Goal: Answer question/provide support: Share knowledge or assist other users

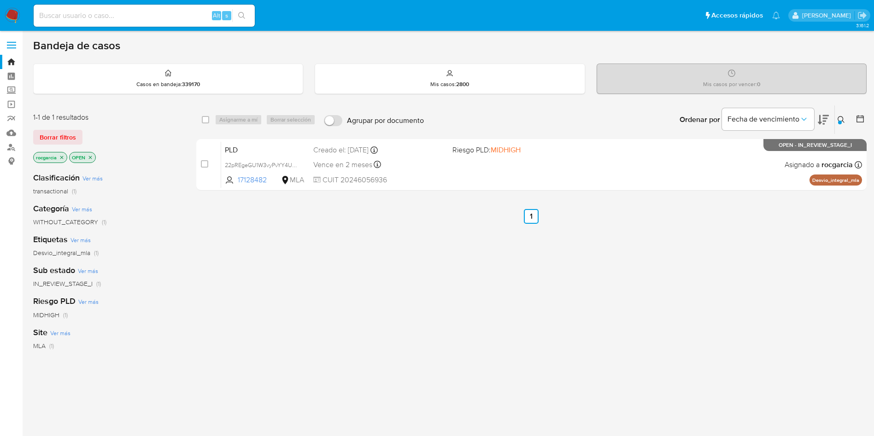
click at [838, 120] on icon at bounding box center [840, 119] width 7 height 7
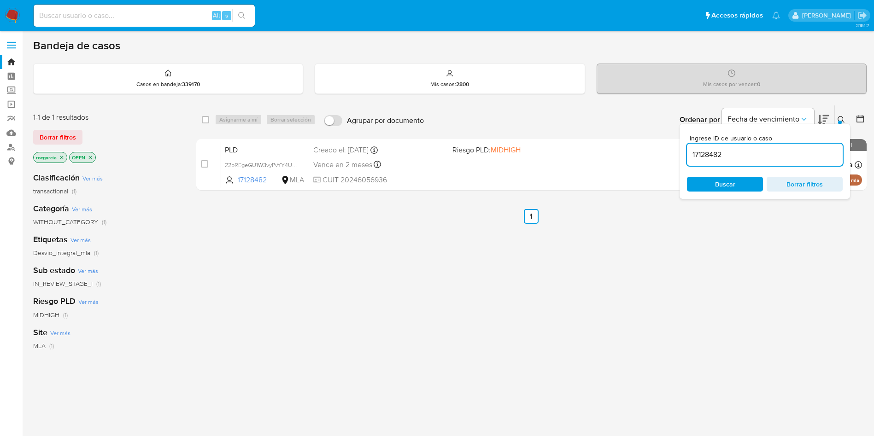
click at [724, 158] on input "17128482" at bounding box center [765, 155] width 156 height 12
type input "60358779"
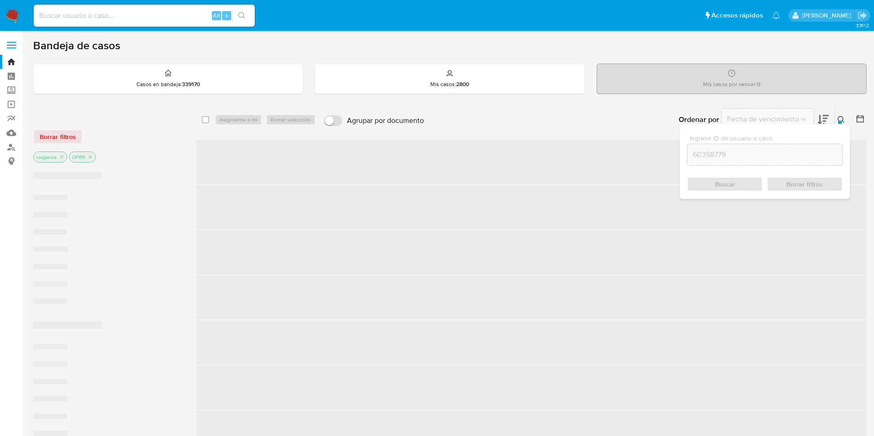
click at [844, 122] on icon at bounding box center [840, 119] width 7 height 7
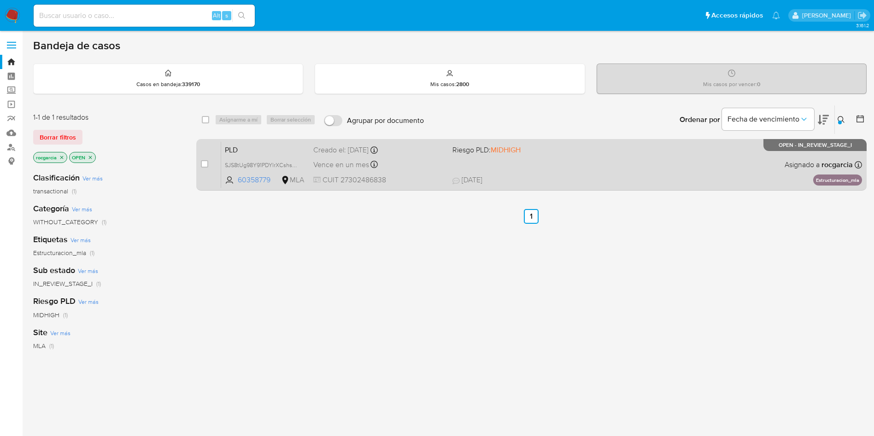
click at [601, 165] on div "PLD SJS8tUg98Y91PDYlrXCshsRm 60358779 MLA Riesgo PLD: MIDHIGH Creado el: 12/09/…" at bounding box center [541, 164] width 641 height 47
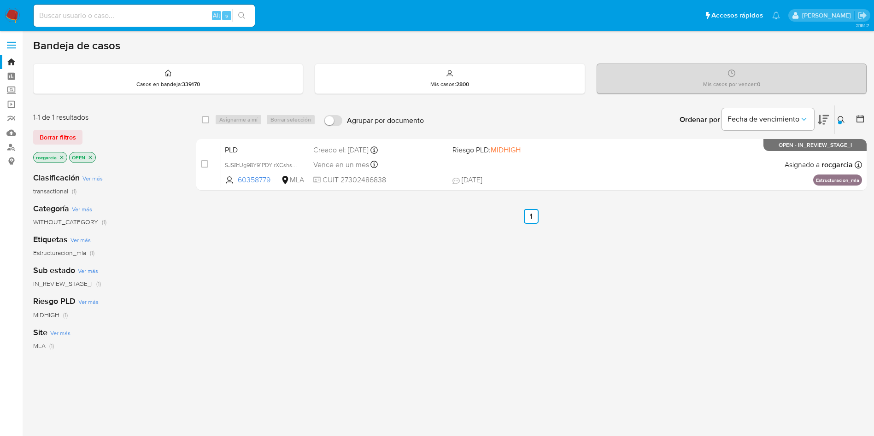
click at [840, 118] on icon at bounding box center [840, 119] width 7 height 7
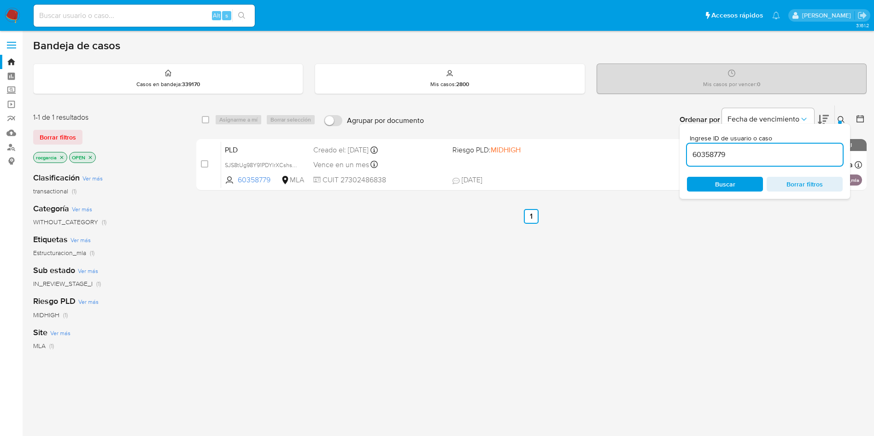
click at [700, 156] on input "60358779" at bounding box center [765, 155] width 156 height 12
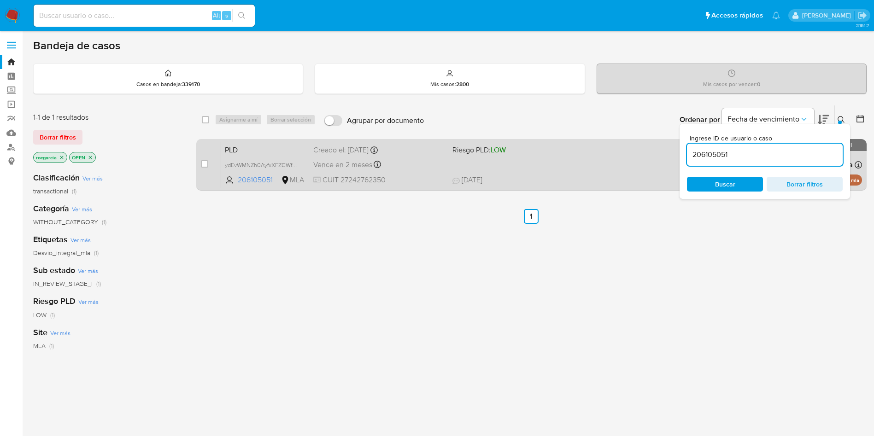
click at [592, 184] on span "29/09/2025 29/09/2025 12:02" at bounding box center [587, 180] width 271 height 10
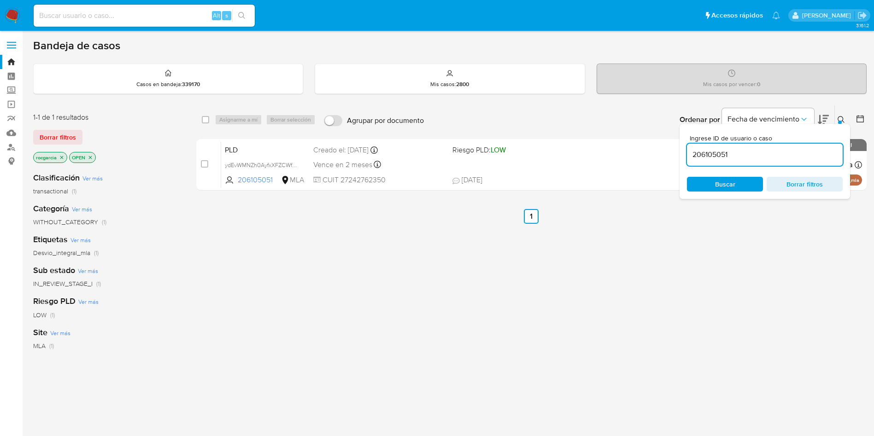
click at [716, 152] on input "206105051" at bounding box center [765, 155] width 156 height 12
paste input "197114254"
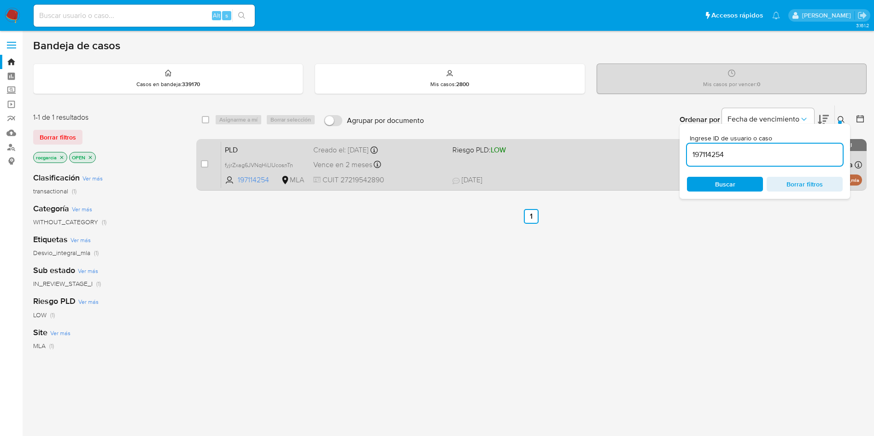
click at [585, 179] on span "30/09/2025 30/09/2025 10:48" at bounding box center [587, 180] width 271 height 10
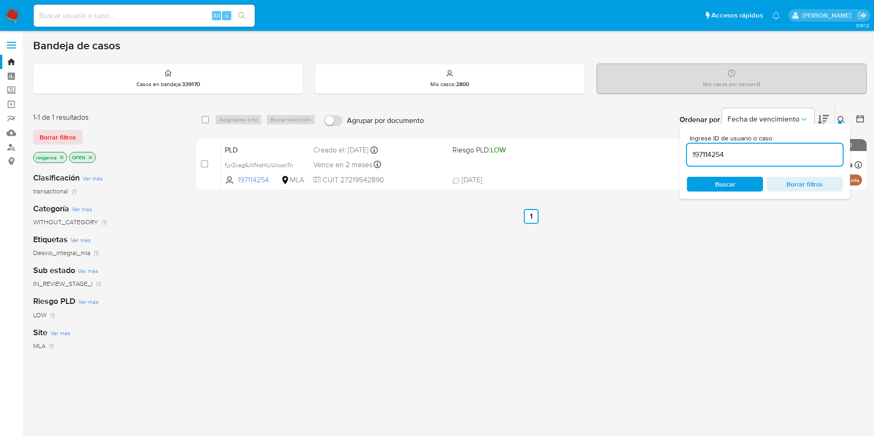
click at [713, 157] on input "197114254" at bounding box center [765, 155] width 156 height 12
paste input "447675996 357775394 245876818 16500483"
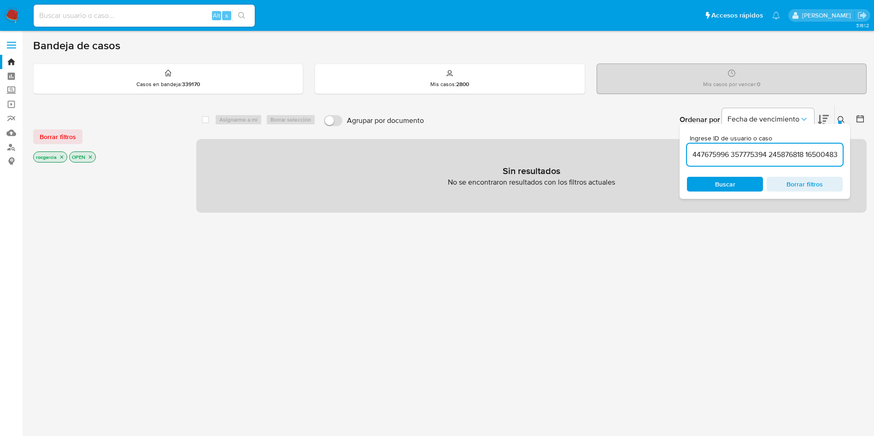
click at [731, 153] on input "447675996 357775394 245876818 16500483" at bounding box center [765, 155] width 156 height 12
click at [734, 159] on input "447675996 357775394 245876818 16500483" at bounding box center [765, 155] width 156 height 12
click at [771, 153] on input "447675996,357775394 245876818 16500483" at bounding box center [765, 155] width 156 height 12
click at [809, 152] on input "447675996,357775394,245876818 16500483" at bounding box center [765, 155] width 156 height 12
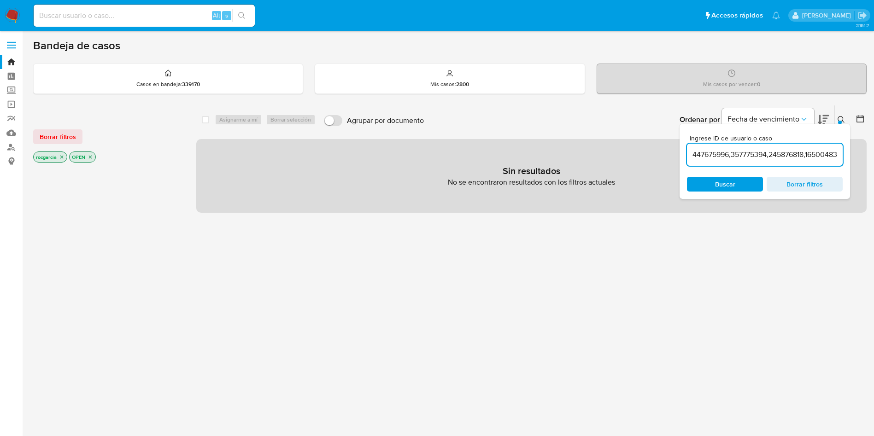
scroll to position [0, 3]
drag, startPoint x: 817, startPoint y: 158, endPoint x: 856, endPoint y: 158, distance: 38.7
click at [856, 158] on div "select-all-cases-checkbox Asignarme a mí Borrar selección Agrupar por documento…" at bounding box center [531, 159] width 670 height 108
drag, startPoint x: 741, startPoint y: 150, endPoint x: 587, endPoint y: 169, distance: 156.0
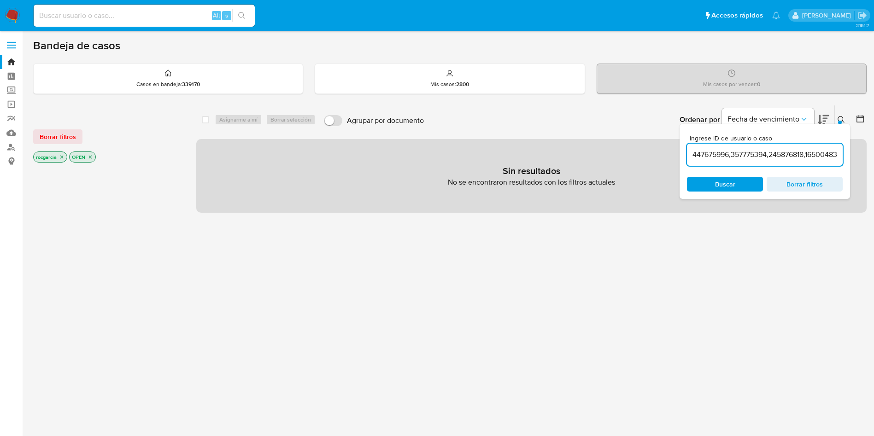
click at [587, 169] on div "select-all-cases-checkbox Asignarme a mí Borrar selección Agrupar por documento…" at bounding box center [531, 159] width 670 height 108
click at [742, 161] on div "447675996,357775394,245876818,16500483" at bounding box center [765, 155] width 156 height 22
click at [736, 149] on input "447675996,357775394,245876818,16500483" at bounding box center [765, 155] width 156 height 12
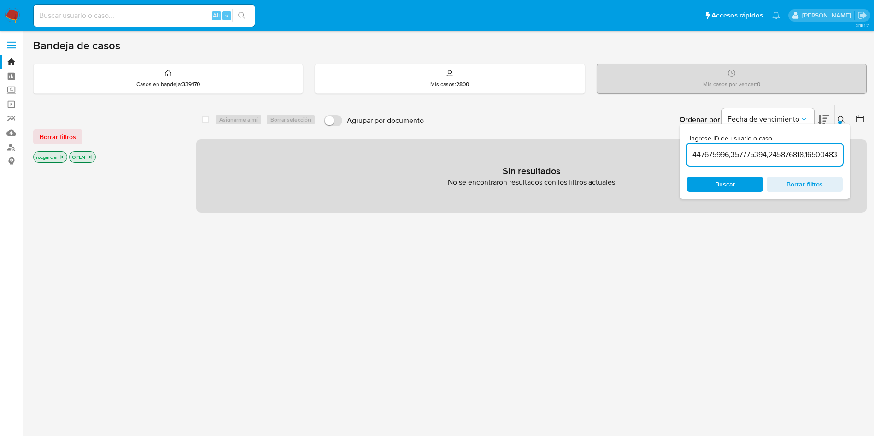
paste input
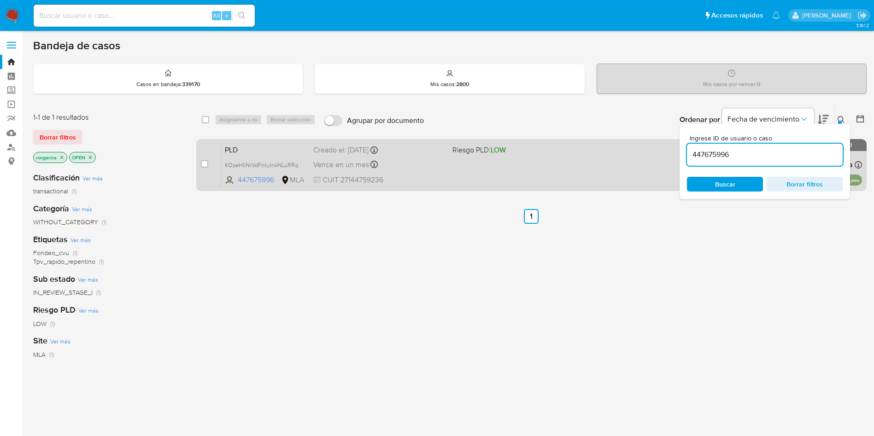
click at [424, 146] on div "Creado el: 12/09/2025 Creado el: 12/09/2025 03:13:23" at bounding box center [379, 150] width 132 height 10
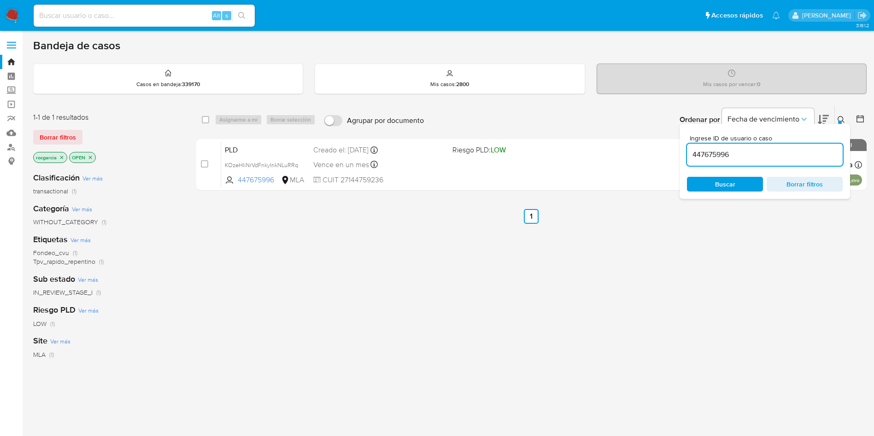
click at [699, 149] on input "447675996" at bounding box center [765, 155] width 156 height 12
paste input "357775394"
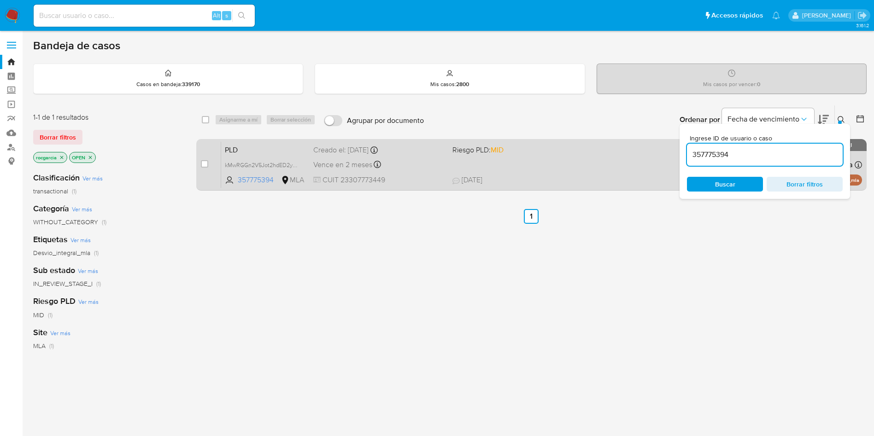
click at [473, 174] on div "PLD kMwRGGn2V5Jot2hdED2yliSc 357775394 MLA Riesgo PLD: MID Creado el: 12/09/202…" at bounding box center [541, 164] width 641 height 47
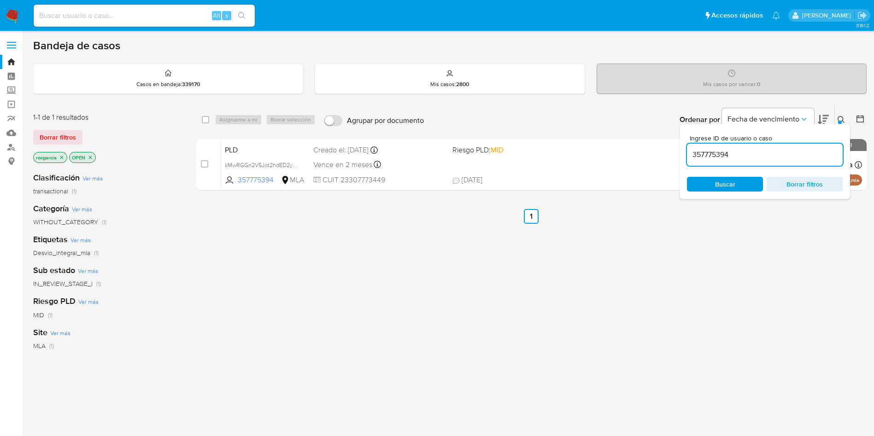
click at [711, 156] on input "357775394" at bounding box center [765, 155] width 156 height 12
paste input "245876818"
click at [841, 119] on icon at bounding box center [840, 119] width 7 height 7
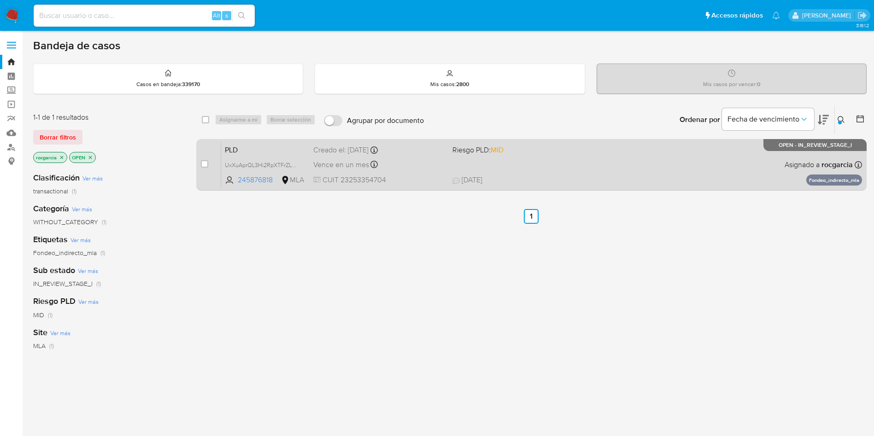
click at [572, 187] on div "PLD UxXuAprQL3Hi2RpXTFrZLLem 245876818 MLA Riesgo PLD: MID Creado el: 12/09/202…" at bounding box center [541, 164] width 641 height 47
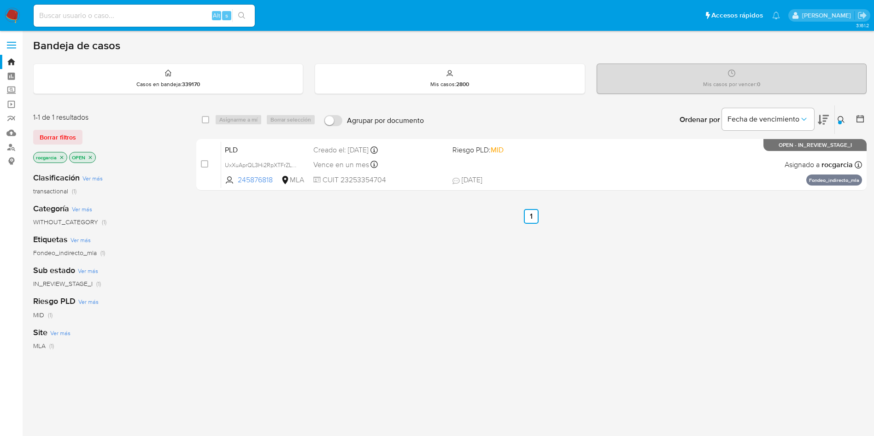
click at [841, 120] on icon at bounding box center [840, 119] width 7 height 7
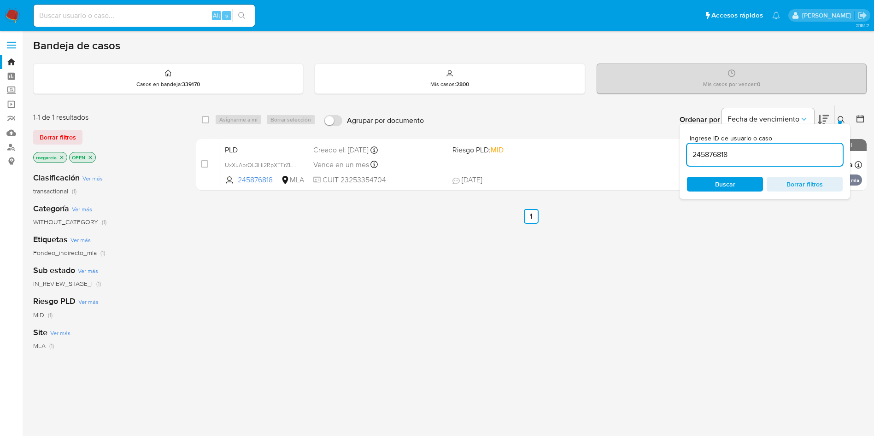
click at [712, 151] on input "245876818" at bounding box center [765, 155] width 156 height 12
click at [844, 118] on icon at bounding box center [840, 119] width 7 height 7
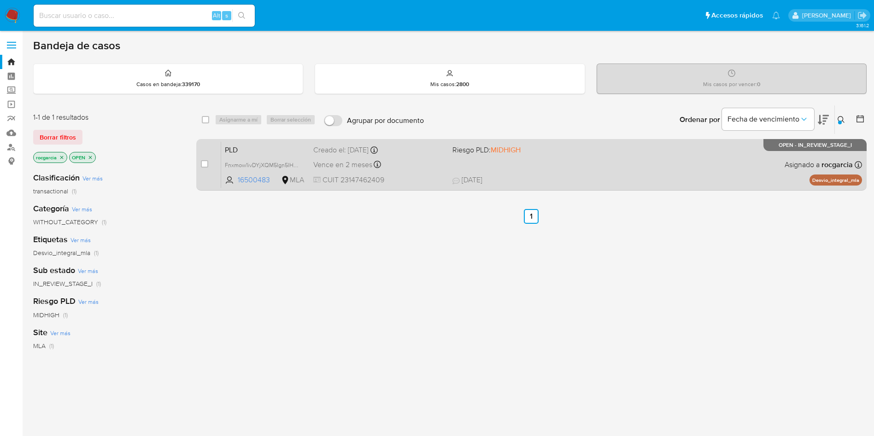
click at [639, 165] on div "PLD Fnxmow1ivDYjXQM5Ign5lHJV 16500483 MLA Riesgo PLD: MIDHIGH Creado el: 12/09/…" at bounding box center [541, 164] width 641 height 47
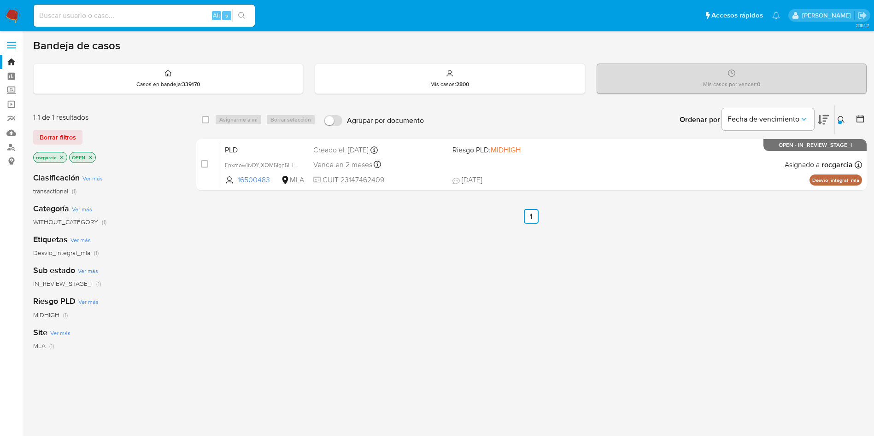
click at [840, 113] on div "Ingrese ID de usuario o caso 16500483 Buscar Borrar filtros" at bounding box center [842, 119] width 16 height 29
click at [839, 121] on div at bounding box center [840, 123] width 4 height 4
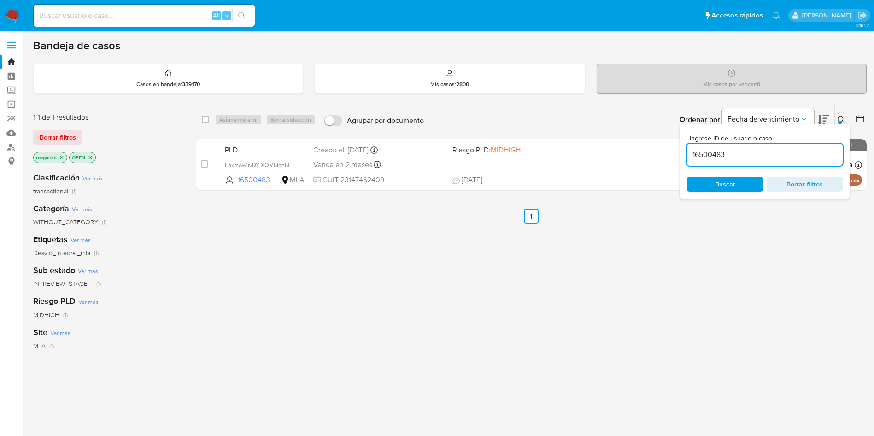
click at [722, 156] on input "16500483" at bounding box center [765, 155] width 156 height 12
click at [841, 122] on div at bounding box center [840, 123] width 4 height 4
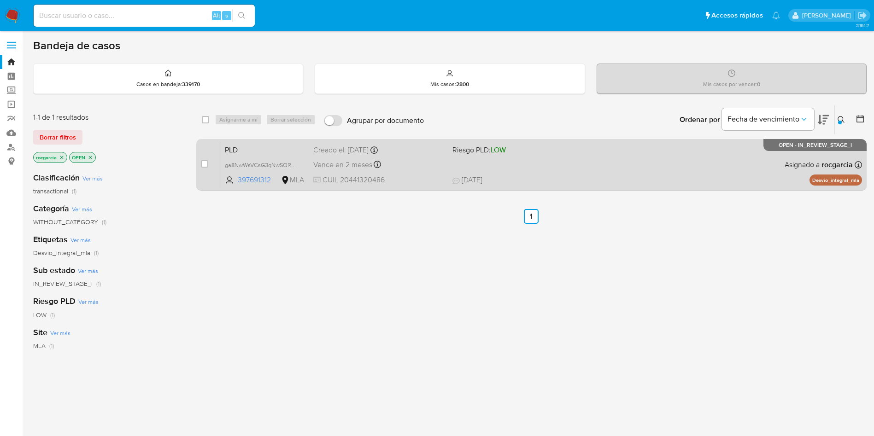
click at [582, 180] on span "23/09/2025 23/09/2025 13:58" at bounding box center [587, 180] width 271 height 10
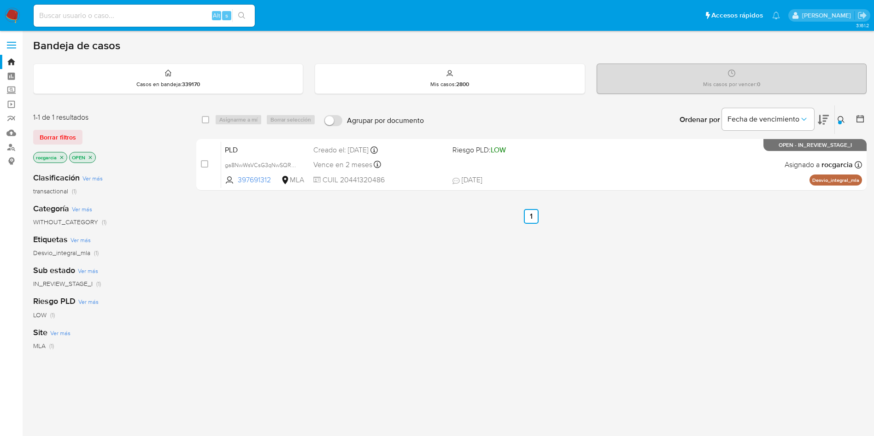
click at [845, 122] on button at bounding box center [842, 119] width 15 height 11
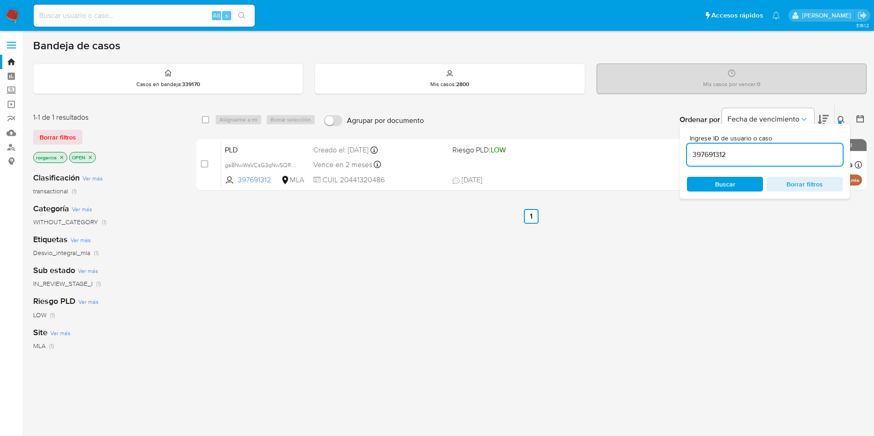
click at [696, 157] on input "397691312" at bounding box center [765, 155] width 156 height 12
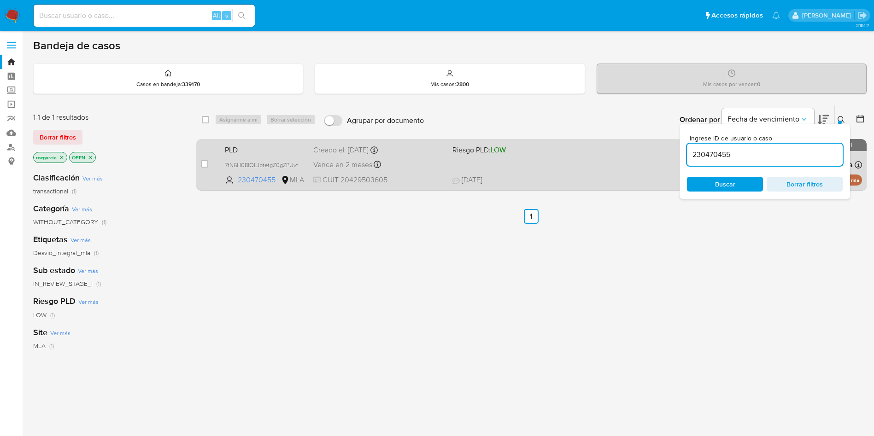
click at [559, 172] on div "PLD 7tN6H08lQLJbtetgZ0gZPUvt 230470455 MLA Riesgo PLD: LOW Creado el: 12/09/202…" at bounding box center [541, 164] width 641 height 47
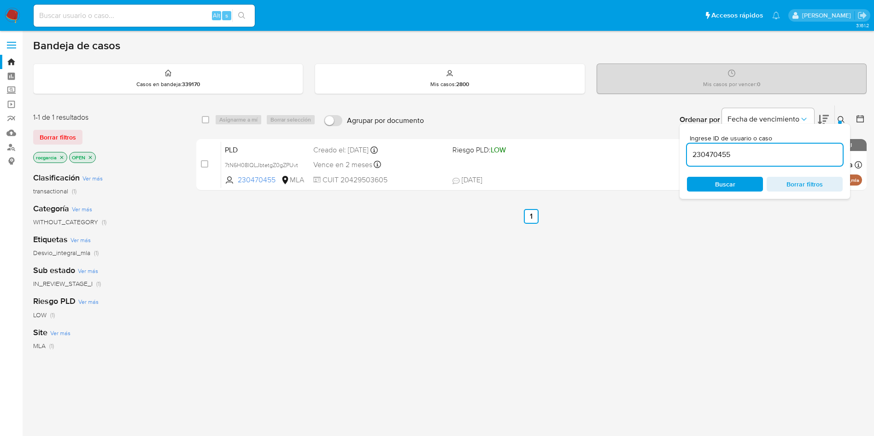
click at [704, 155] on input "230470455" at bounding box center [765, 155] width 156 height 12
paste input "33111372"
click at [579, 177] on span "27/09/2025 27/09/2025 11:08" at bounding box center [587, 180] width 271 height 10
click at [719, 157] on input "331113725" at bounding box center [765, 155] width 156 height 12
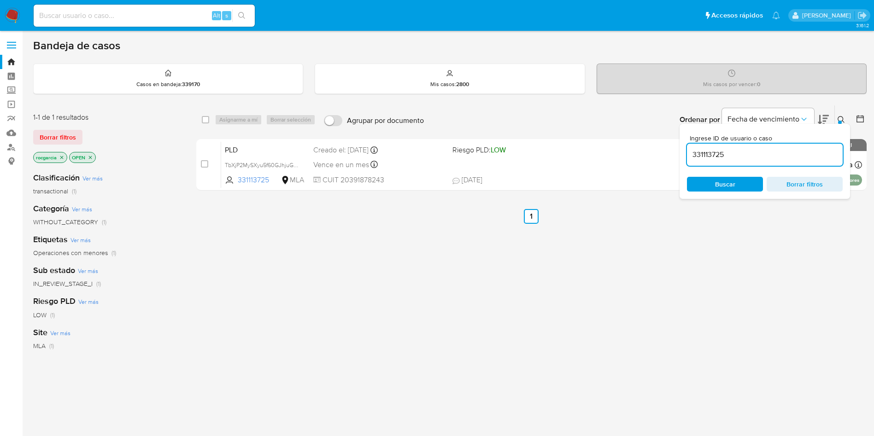
click at [719, 157] on input "331113725" at bounding box center [765, 155] width 156 height 12
paste input "94794439"
type input "394794439"
click at [839, 120] on icon at bounding box center [840, 119] width 7 height 7
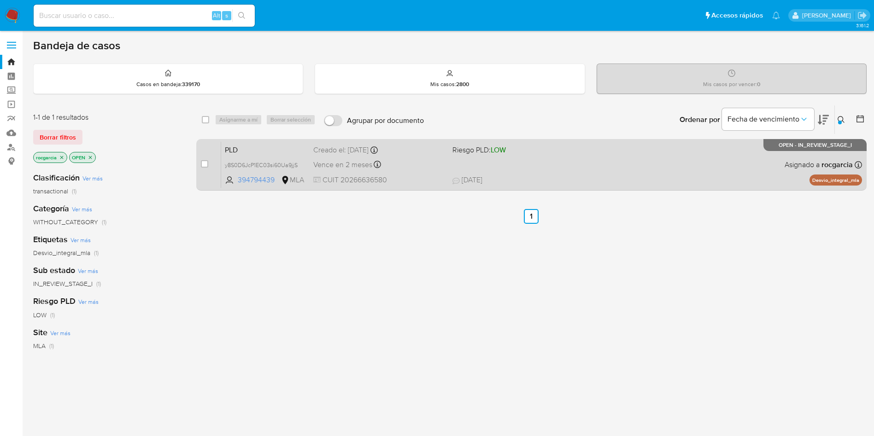
click at [572, 170] on div "PLD y8S0D6JcP1EC03si60Ua9jjS 394794439 MLA Riesgo PLD: LOW Creado el: 12/09/202…" at bounding box center [541, 164] width 641 height 47
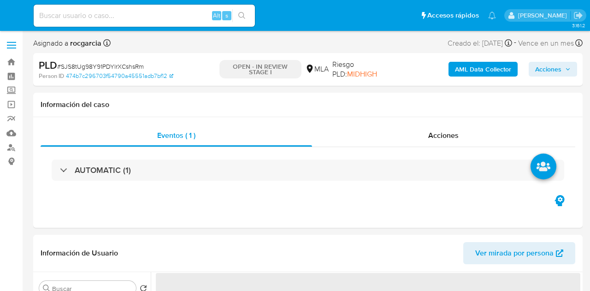
select select "10"
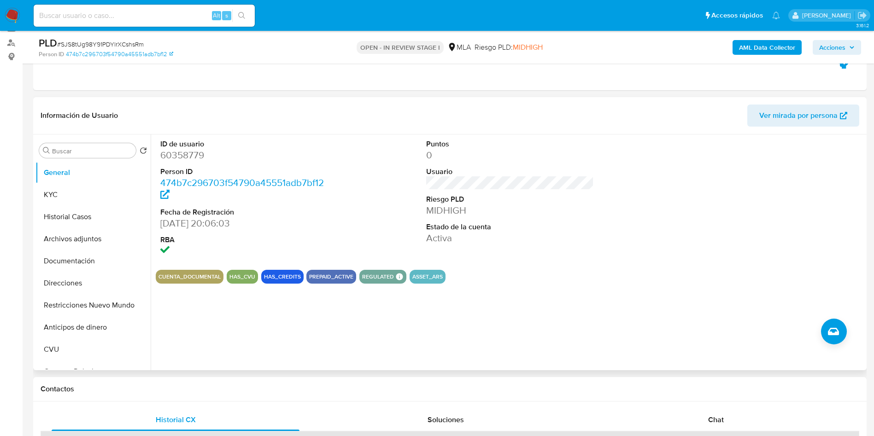
scroll to position [207, 0]
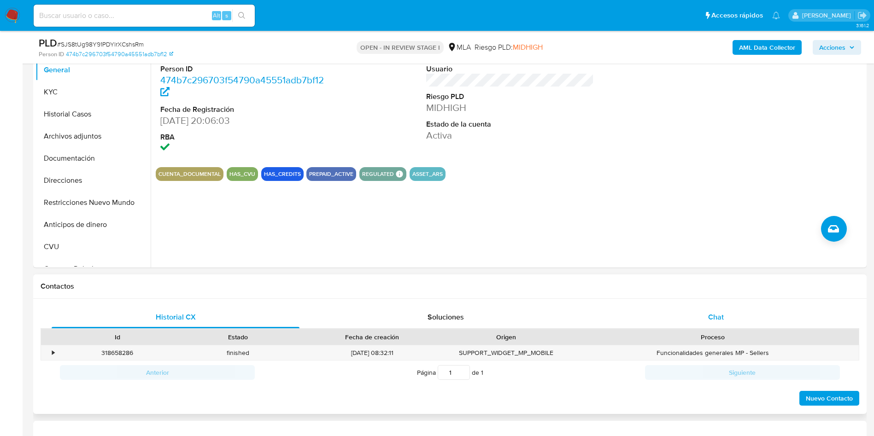
click at [589, 290] on div "Chat" at bounding box center [716, 317] width 248 height 22
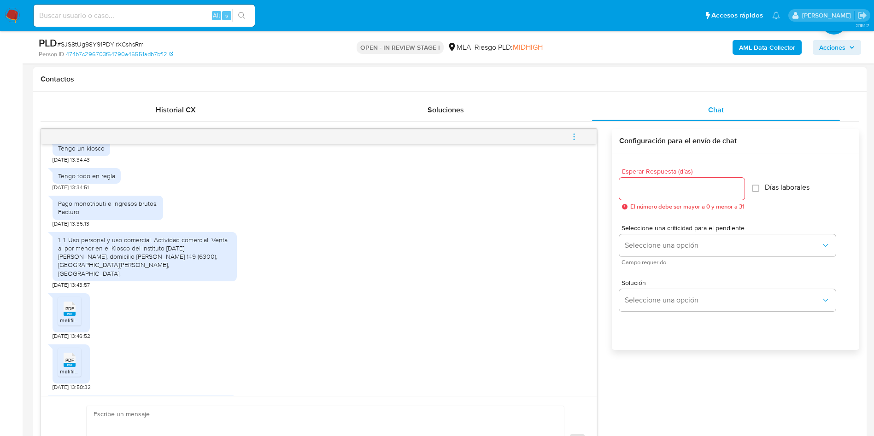
scroll to position [760, 0]
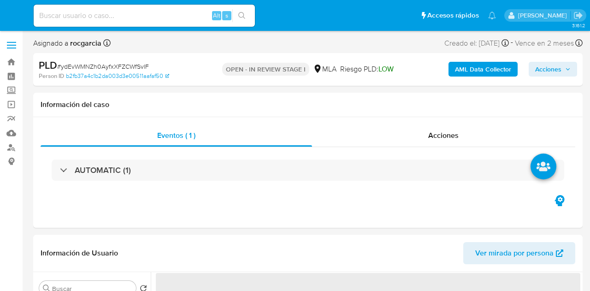
select select "10"
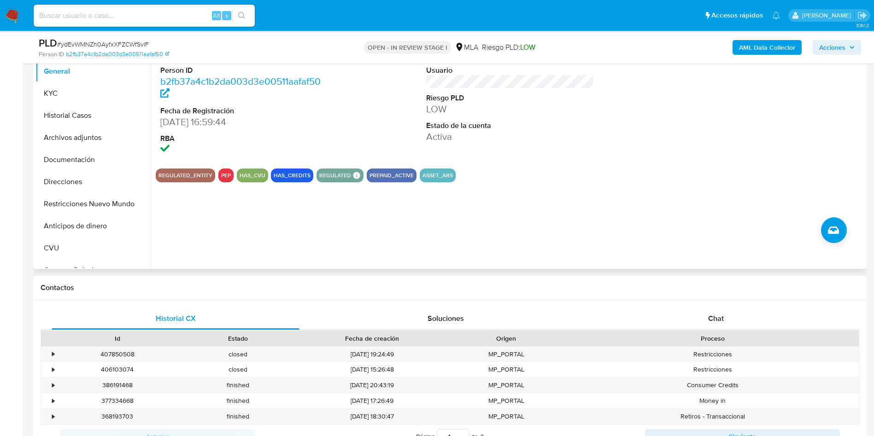
scroll to position [207, 0]
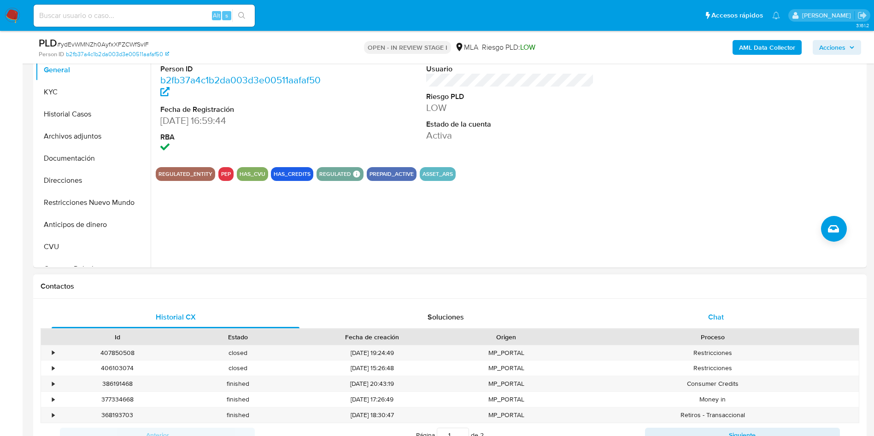
click at [589, 290] on div "Chat" at bounding box center [716, 317] width 248 height 22
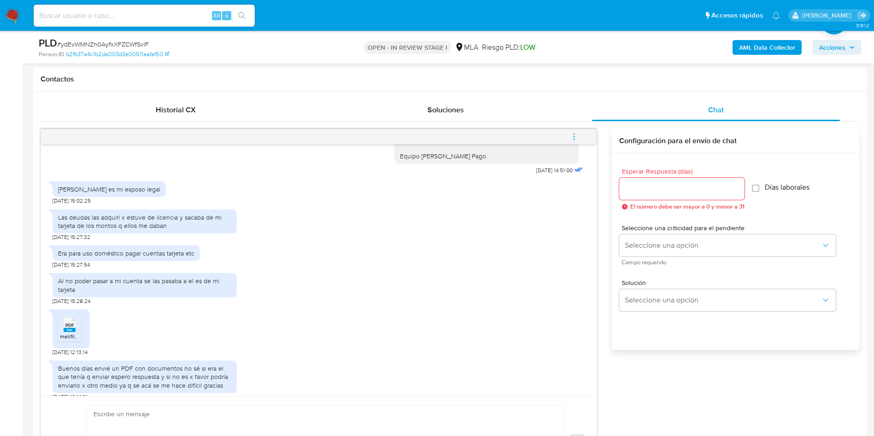
scroll to position [406, 0]
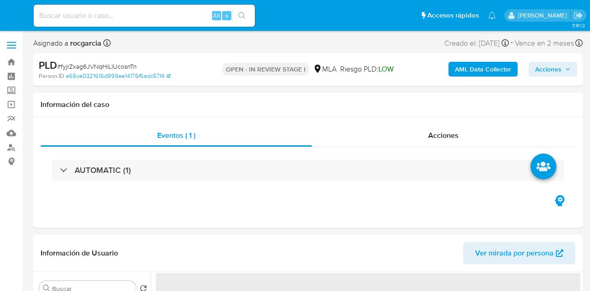
select select "10"
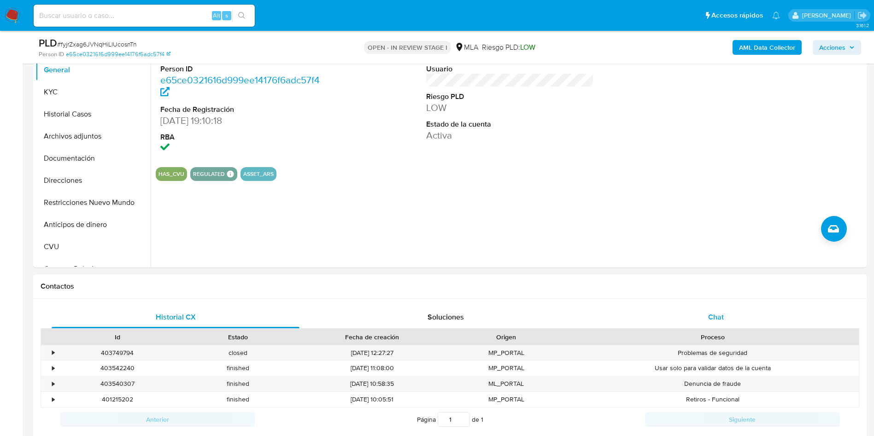
click at [589, 290] on div "Chat" at bounding box center [716, 317] width 248 height 22
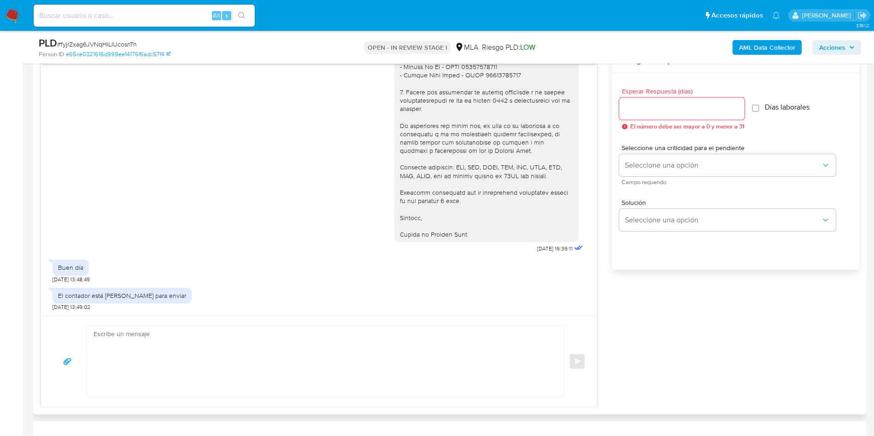
scroll to position [553, 0]
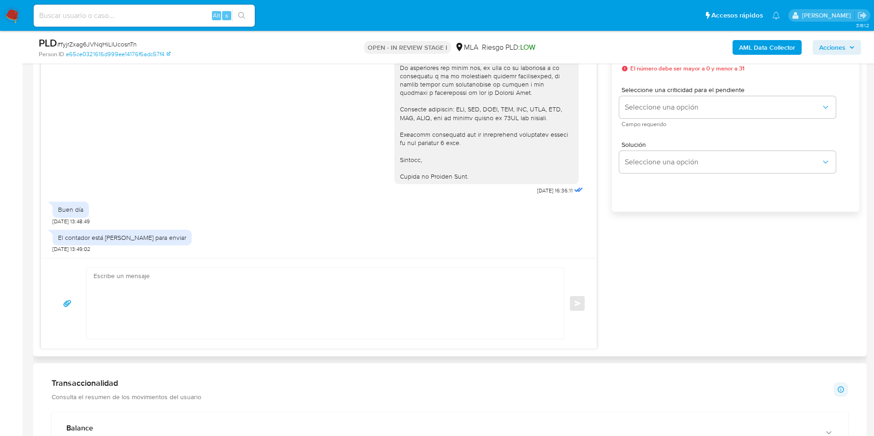
click at [275, 280] on textarea at bounding box center [322, 303] width 459 height 71
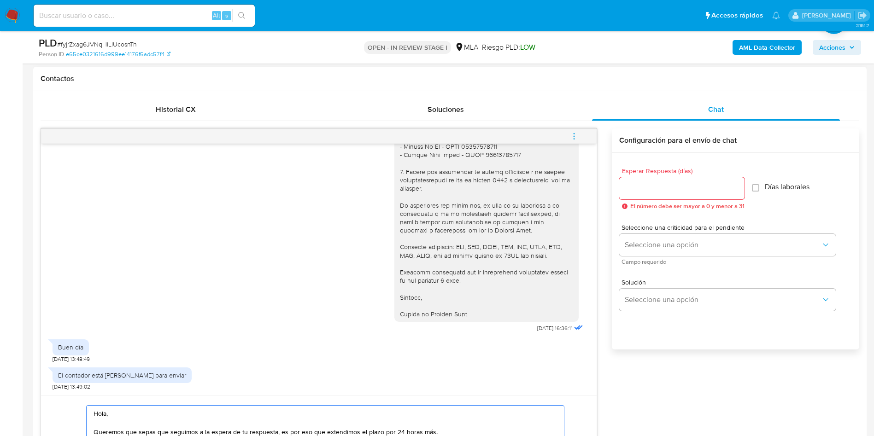
scroll to position [414, 0]
type textarea "Hola, Queremos que sepas que seguimos a la espera de tu respuesta, es por eso q…"
click at [589, 183] on input "Esperar Respuesta (días)" at bounding box center [681, 189] width 125 height 12
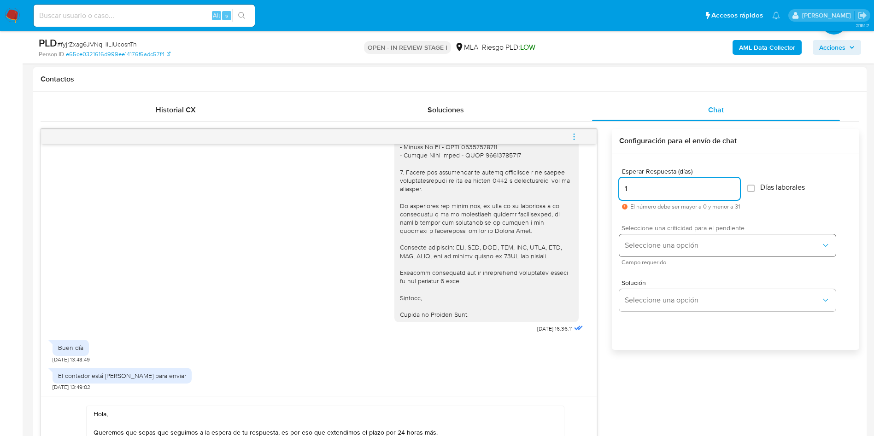
type input "1"
click at [589, 237] on button "Seleccione una opción" at bounding box center [727, 245] width 216 height 22
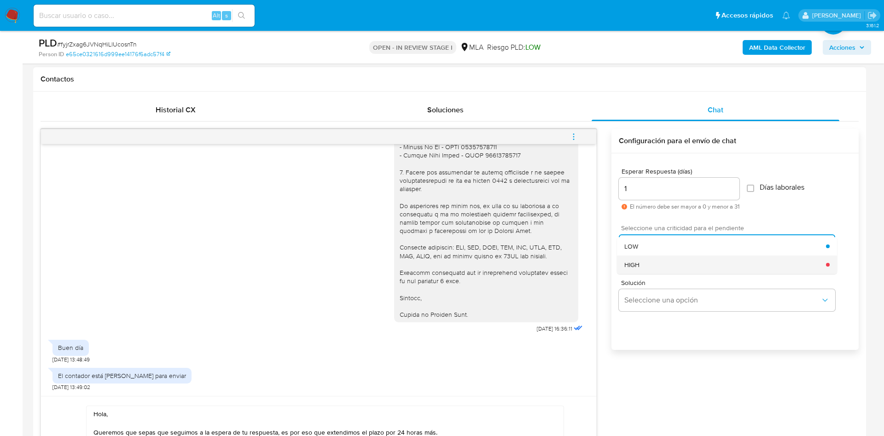
click at [589, 266] on div "HIGH" at bounding box center [726, 265] width 202 height 18
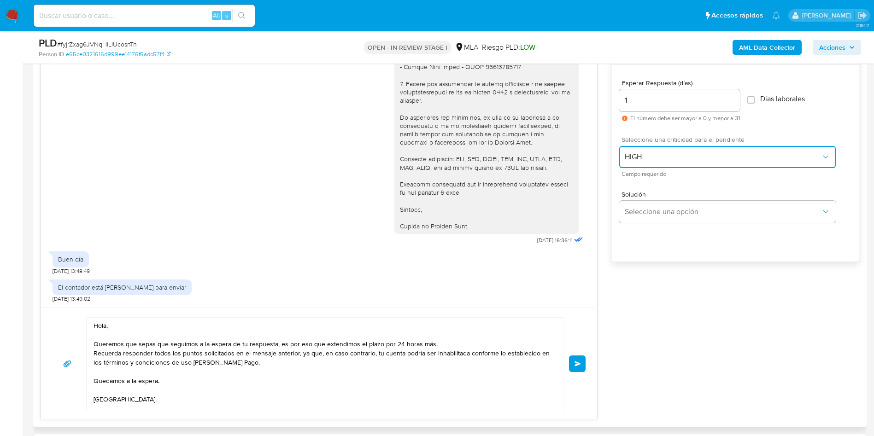
scroll to position [553, 0]
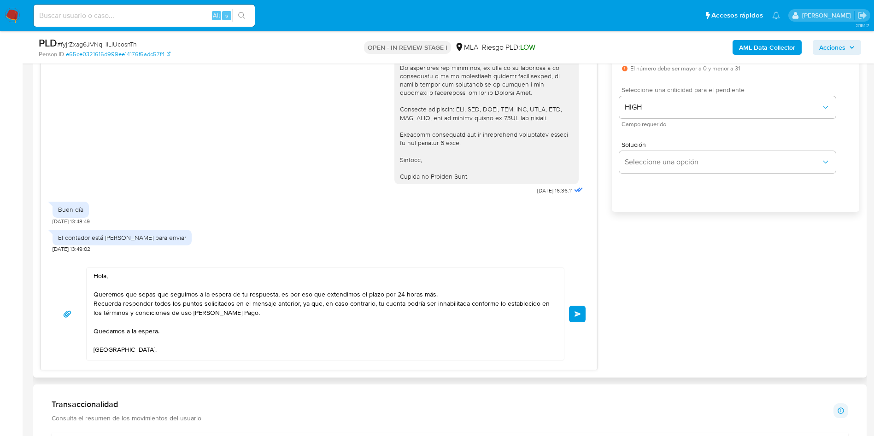
click at [573, 290] on button "Enviar" at bounding box center [577, 314] width 17 height 17
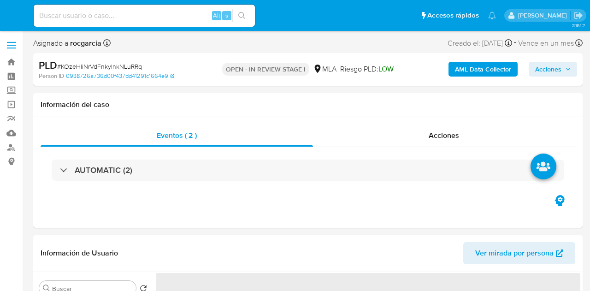
select select "10"
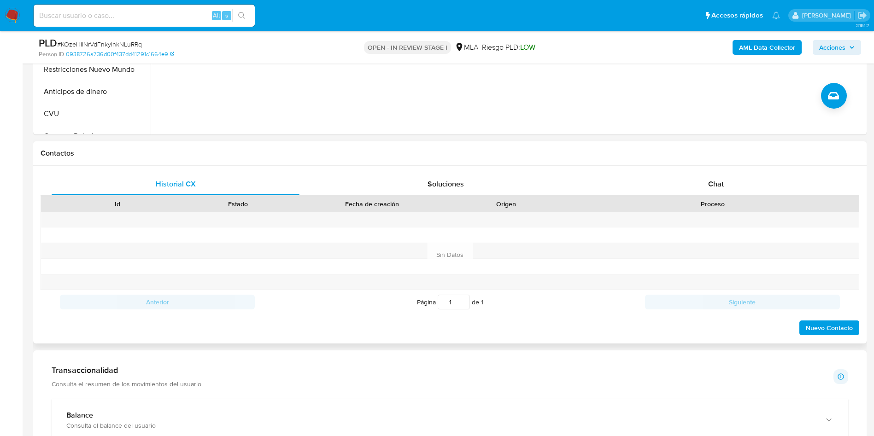
scroll to position [345, 0]
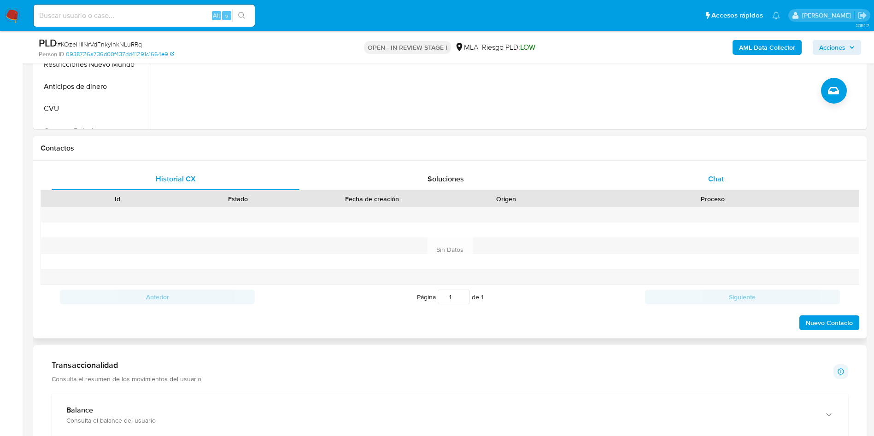
click at [589, 187] on div "Chat" at bounding box center [716, 179] width 248 height 22
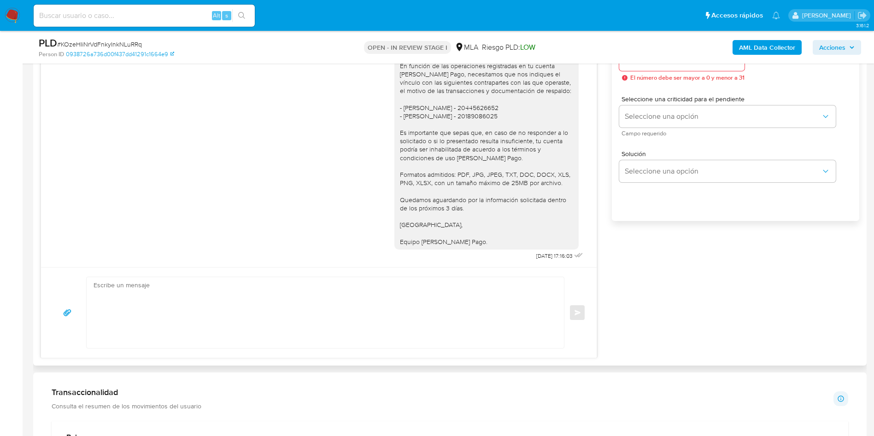
scroll to position [553, 0]
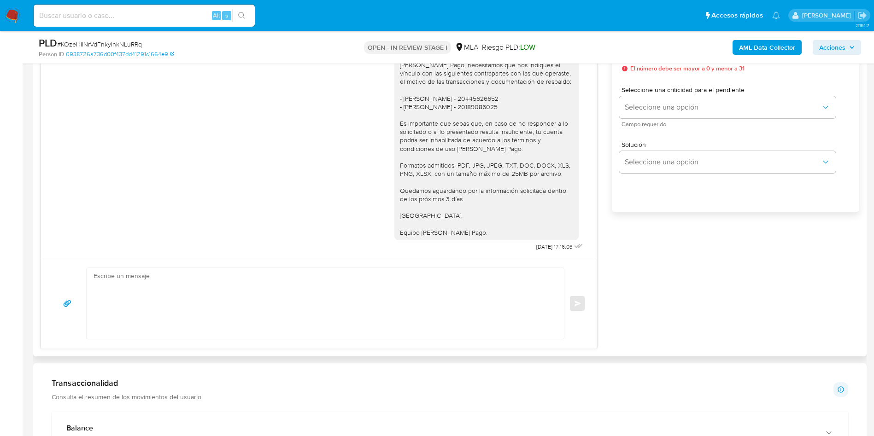
click at [216, 290] on textarea at bounding box center [322, 303] width 459 height 71
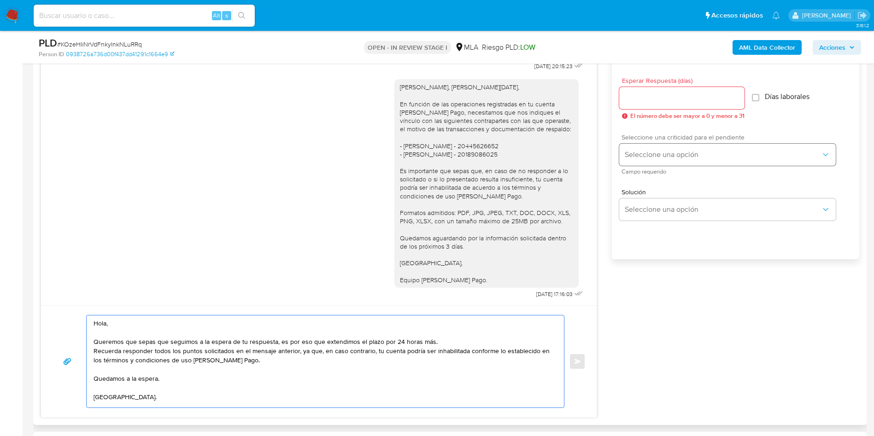
scroll to position [484, 0]
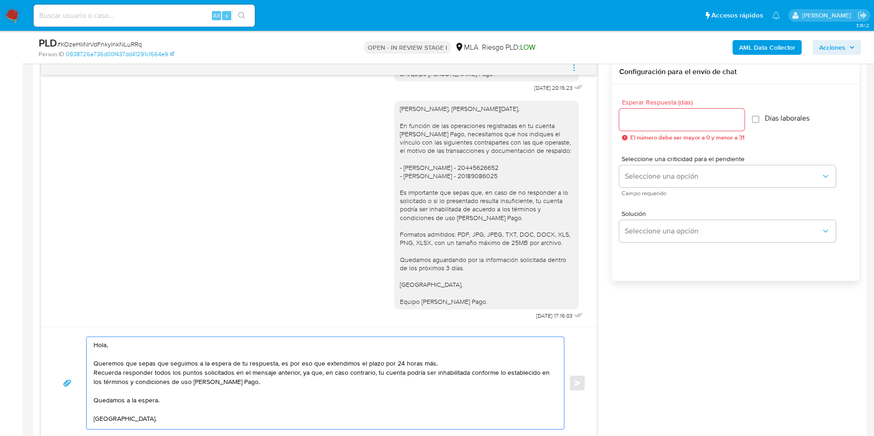
type textarea "Hola, Queremos que sepas que seguimos a la espera de tu respuesta, es por eso q…"
click at [589, 119] on input "Esperar Respuesta (días)" at bounding box center [681, 120] width 125 height 12
type input "1"
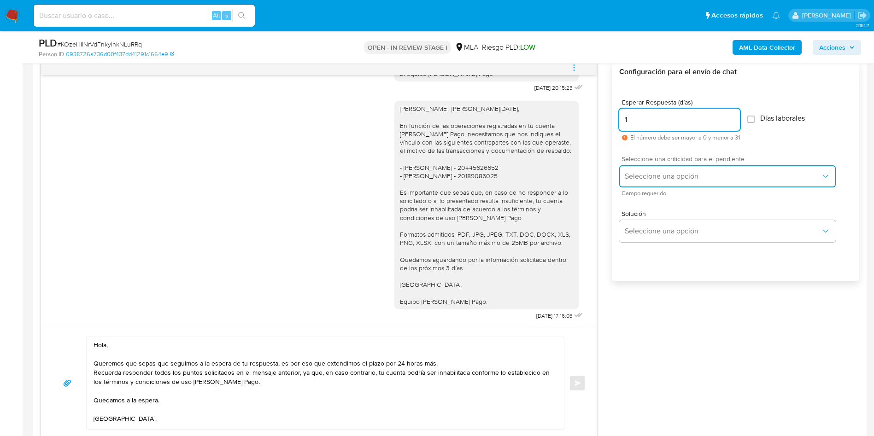
click at [589, 176] on span "Seleccione una opción" at bounding box center [723, 176] width 196 height 9
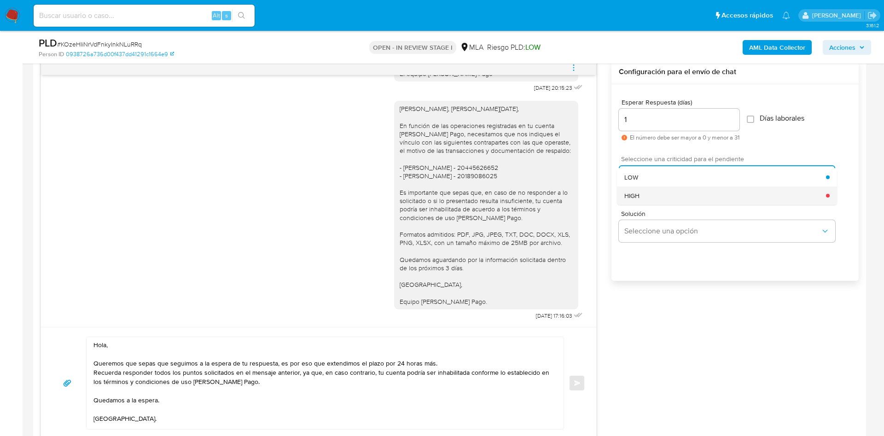
click at [589, 199] on div "HIGH" at bounding box center [726, 196] width 202 height 18
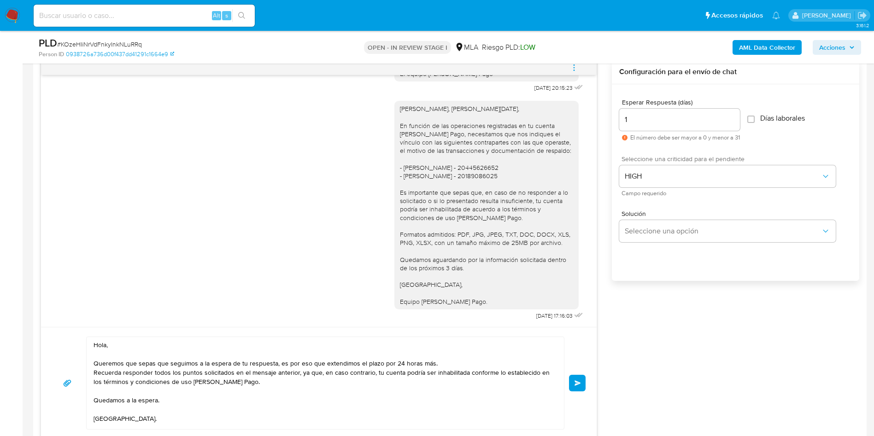
click at [576, 290] on span "Enviar" at bounding box center [577, 383] width 6 height 6
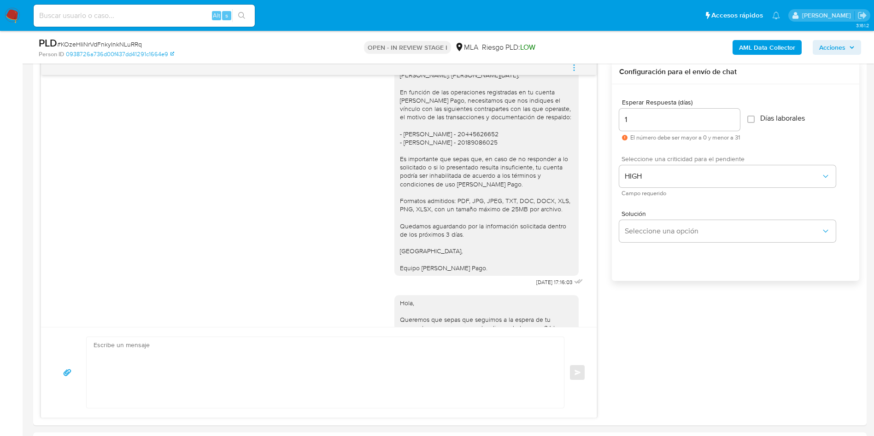
scroll to position [861, 0]
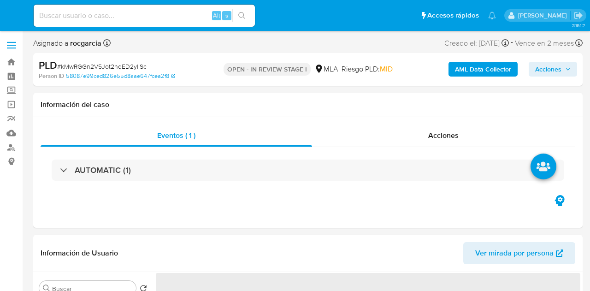
select select "10"
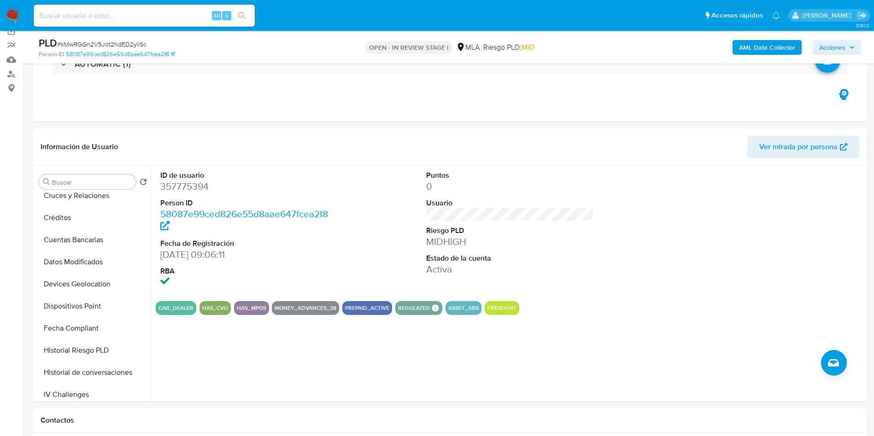
scroll to position [207, 0]
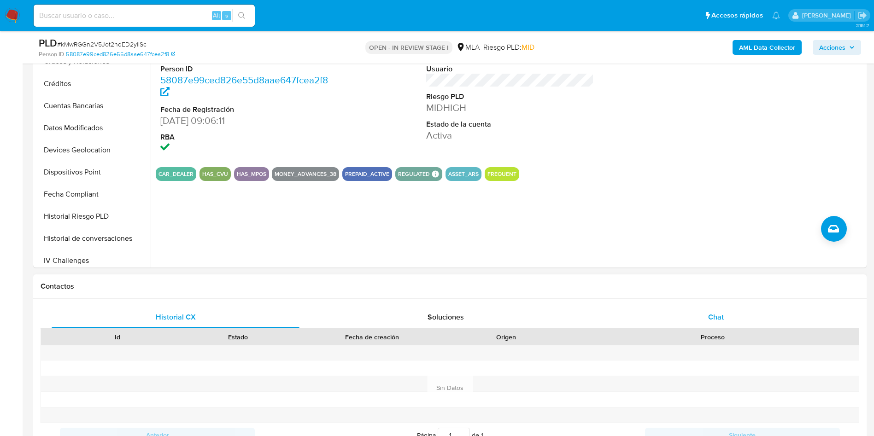
click at [589, 290] on div "Chat" at bounding box center [716, 317] width 248 height 22
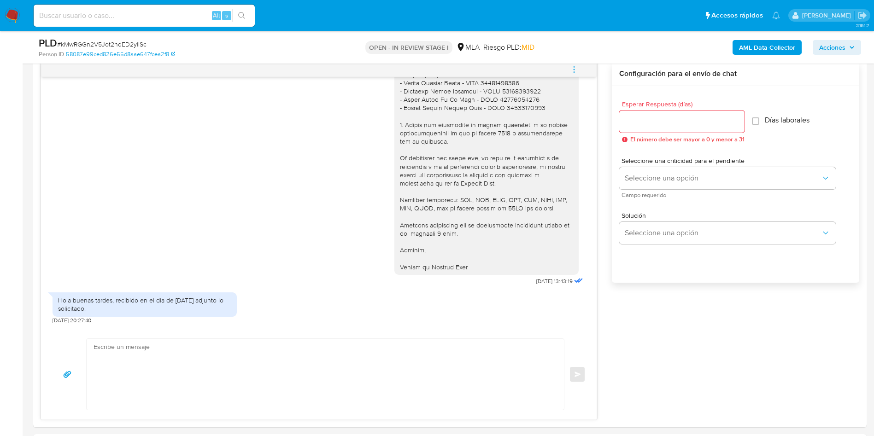
scroll to position [553, 0]
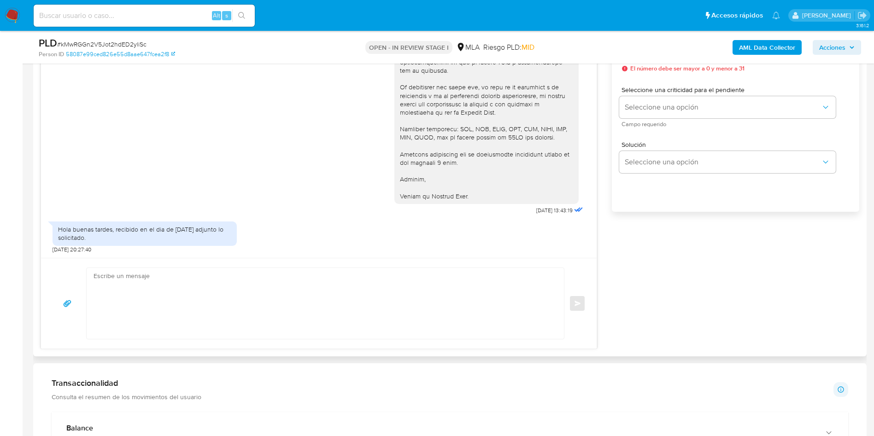
click at [152, 276] on textarea at bounding box center [322, 303] width 459 height 71
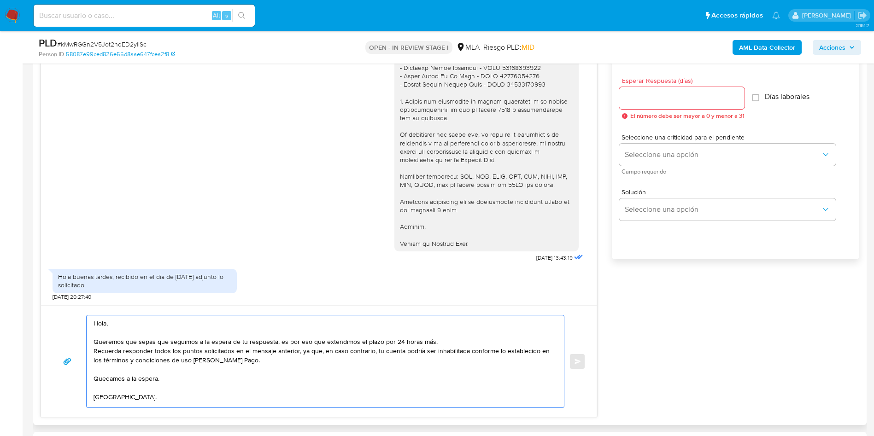
scroll to position [484, 0]
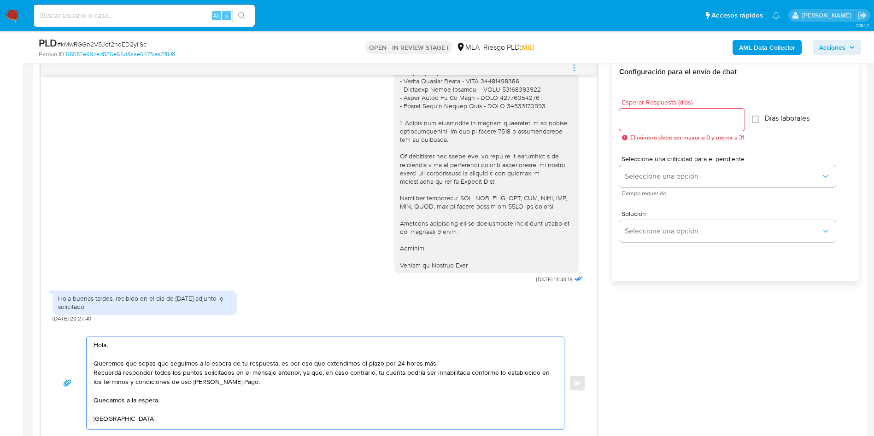
type textarea "Hola, Queremos que sepas que seguimos a la espera de tu respuesta, es por eso q…"
click at [589, 122] on input "Esperar Respuesta (días)" at bounding box center [681, 120] width 125 height 12
type input "1"
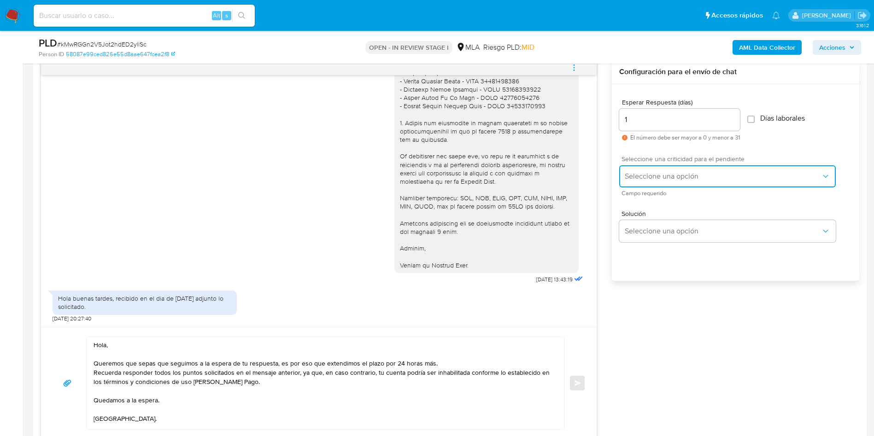
click at [589, 177] on span "Seleccione una opción" at bounding box center [723, 176] width 196 height 9
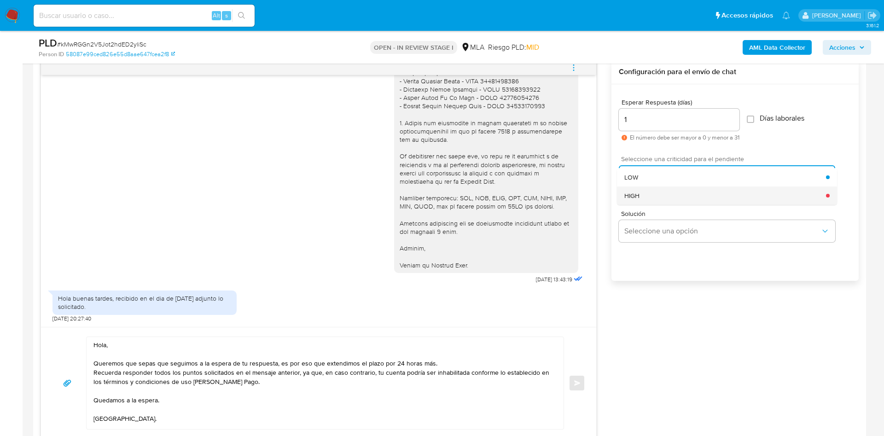
click at [589, 204] on div "HIGH" at bounding box center [726, 196] width 202 height 18
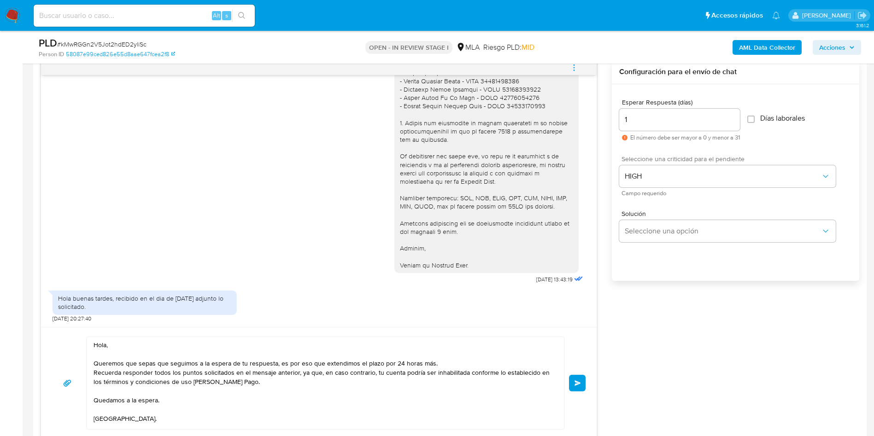
click at [576, 290] on span "Enviar" at bounding box center [577, 383] width 6 height 6
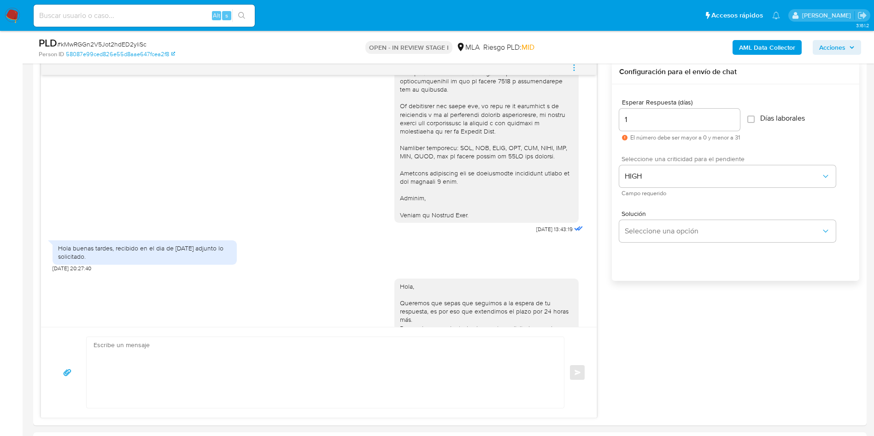
scroll to position [1149, 0]
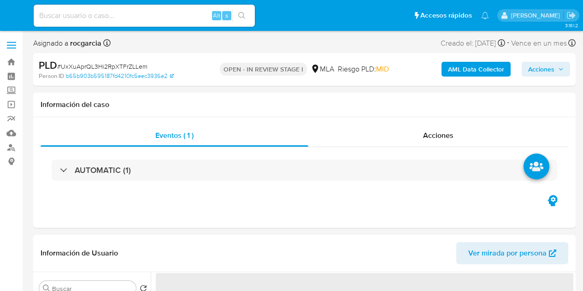
select select "10"
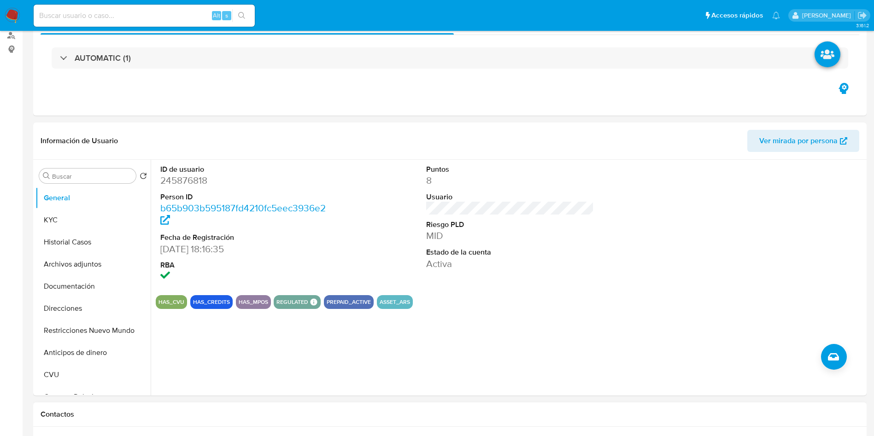
scroll to position [207, 0]
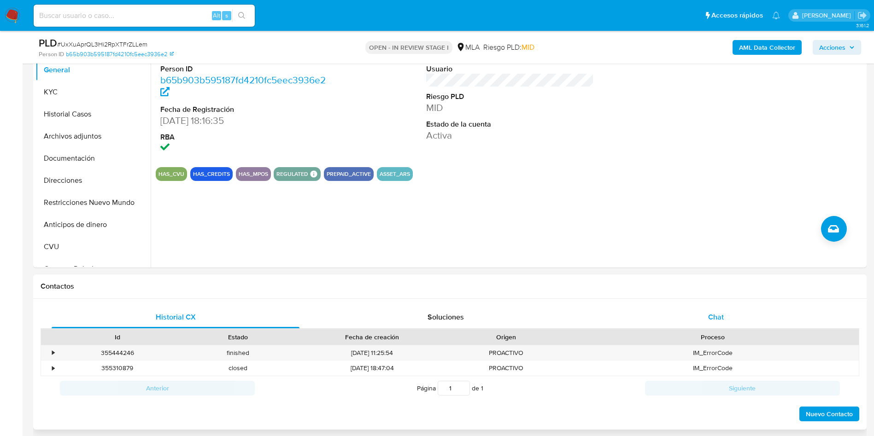
click at [582, 290] on div "Chat" at bounding box center [716, 317] width 248 height 22
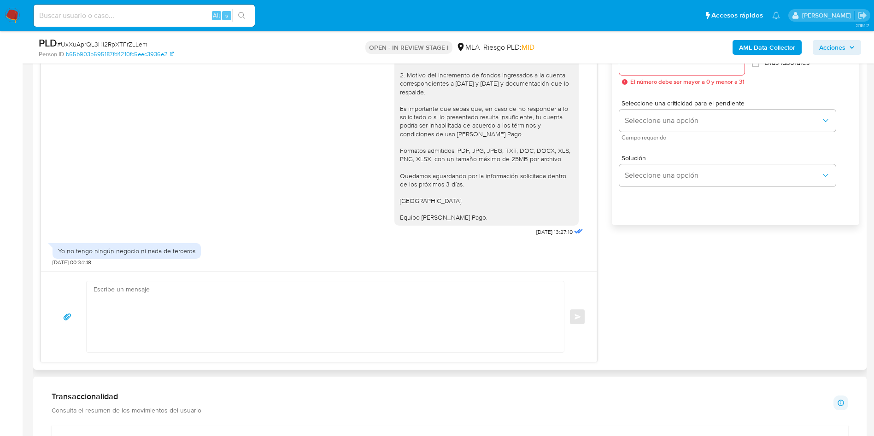
scroll to position [553, 0]
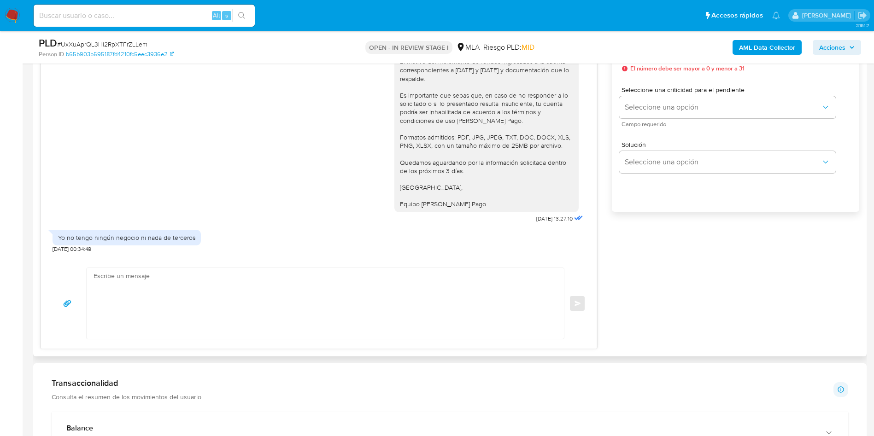
click at [346, 290] on textarea at bounding box center [322, 303] width 459 height 71
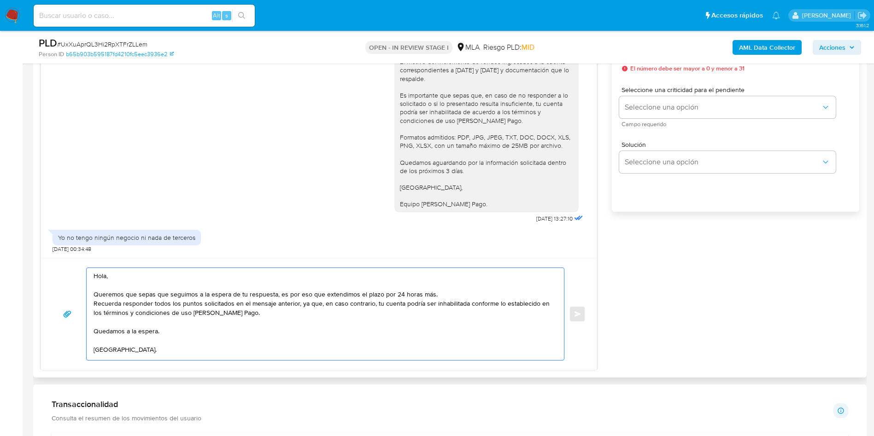
click at [271, 290] on textarea "Hola, Queremos que sepas que seguimos a la espera de tu respuesta, es por eso q…" at bounding box center [322, 314] width 459 height 92
click at [274, 290] on textarea "Hola, Queremos que sepas que seguimos a la espera de tu respuesta, es por eso q…" at bounding box center [322, 314] width 459 height 92
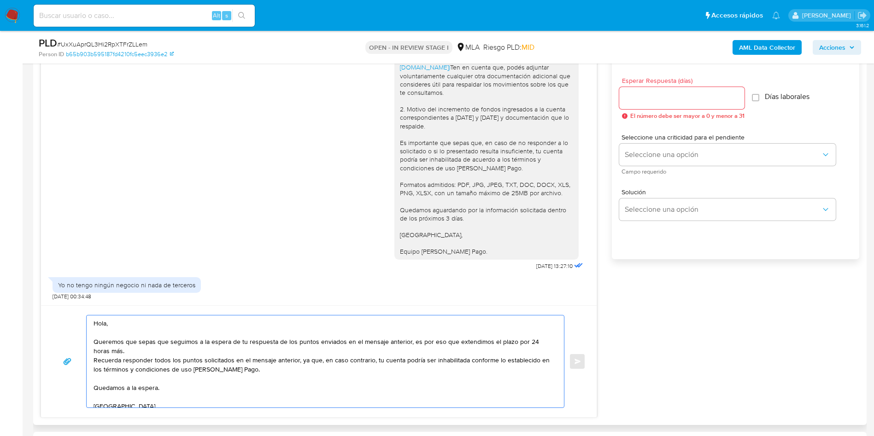
scroll to position [484, 0]
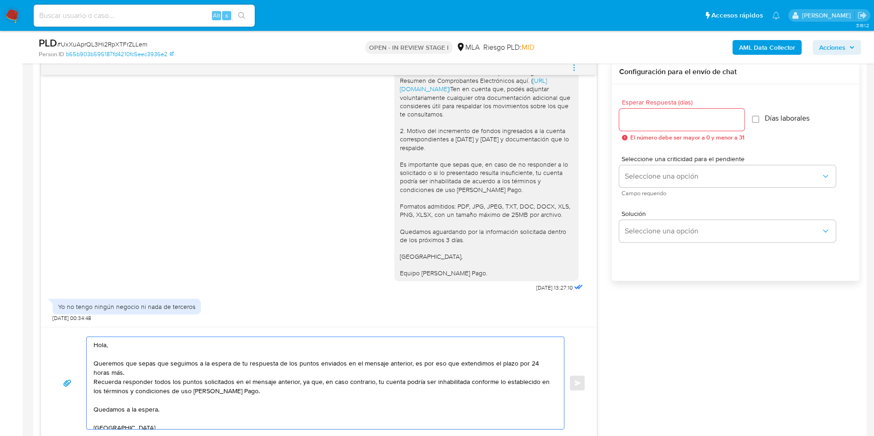
type textarea "Hola, Queremos que sepas que seguimos a la espera de tu respuesta de los puntos…"
click at [582, 125] on input "Esperar Respuesta (días)" at bounding box center [681, 120] width 125 height 12
type input "1"
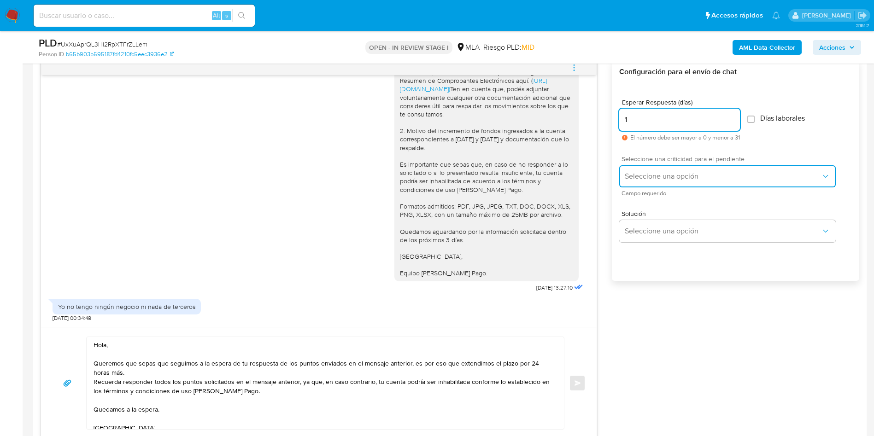
click at [582, 168] on button "Seleccione una opción" at bounding box center [727, 176] width 216 height 22
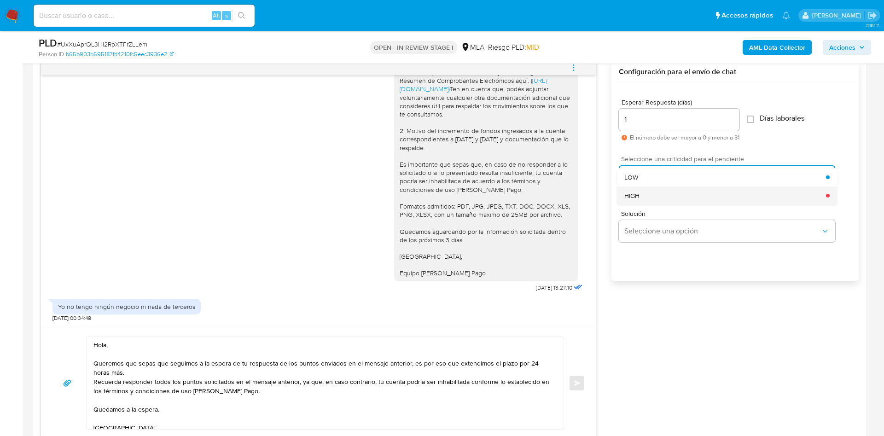
click at [582, 202] on div "HIGH" at bounding box center [726, 196] width 202 height 18
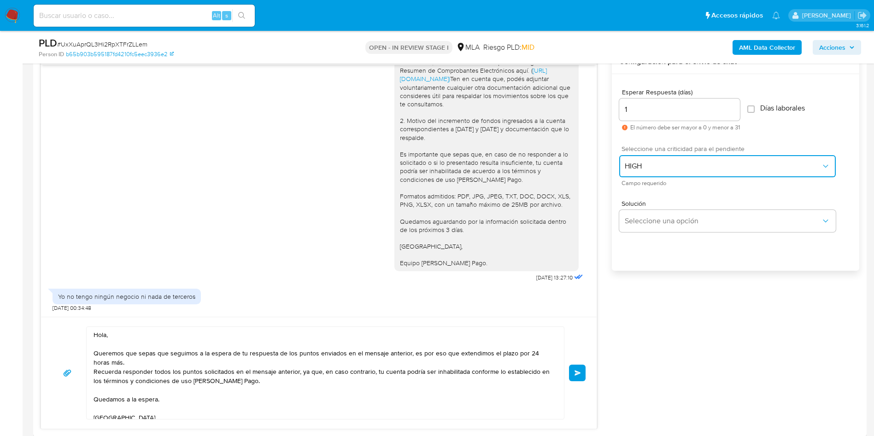
scroll to position [622, 0]
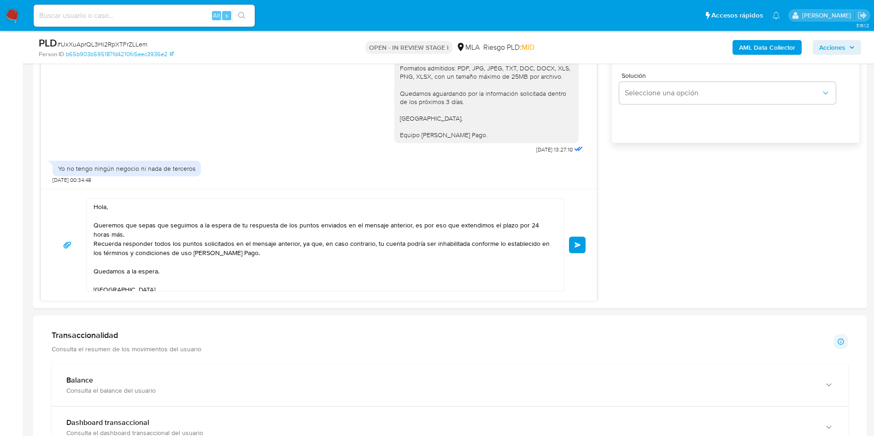
click at [577, 246] on span "Enviar" at bounding box center [577, 245] width 6 height 6
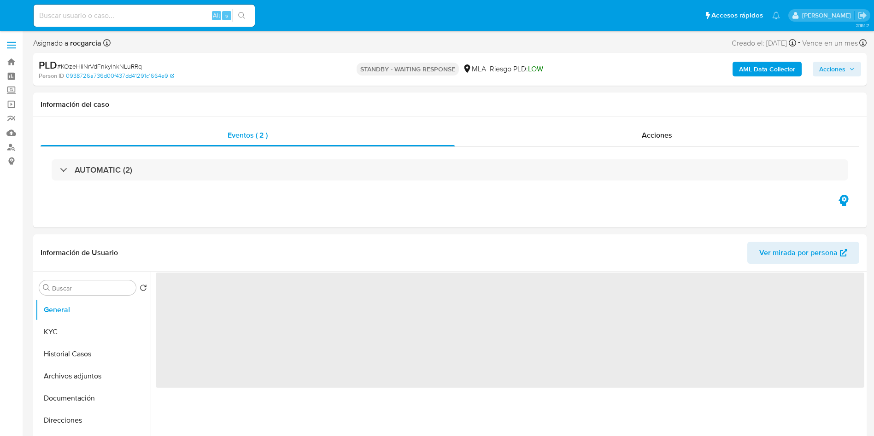
select select "10"
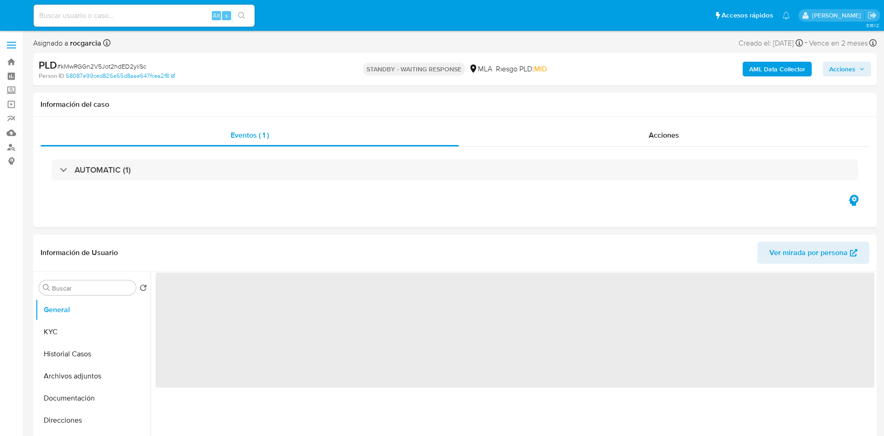
select select "10"
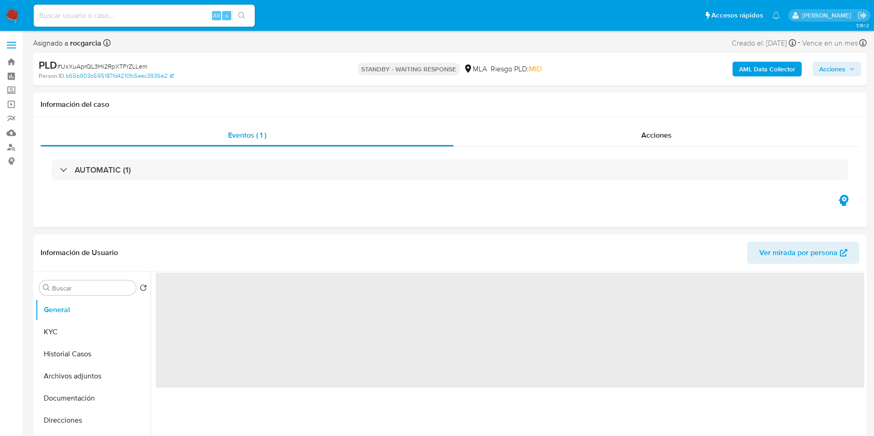
select select "10"
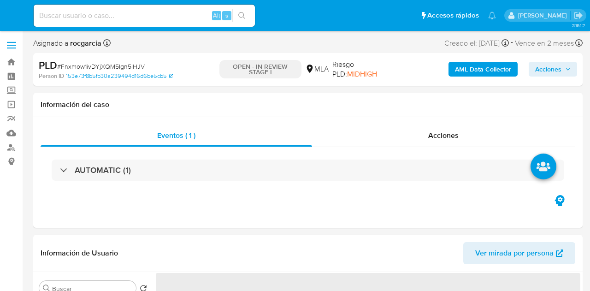
select select "10"
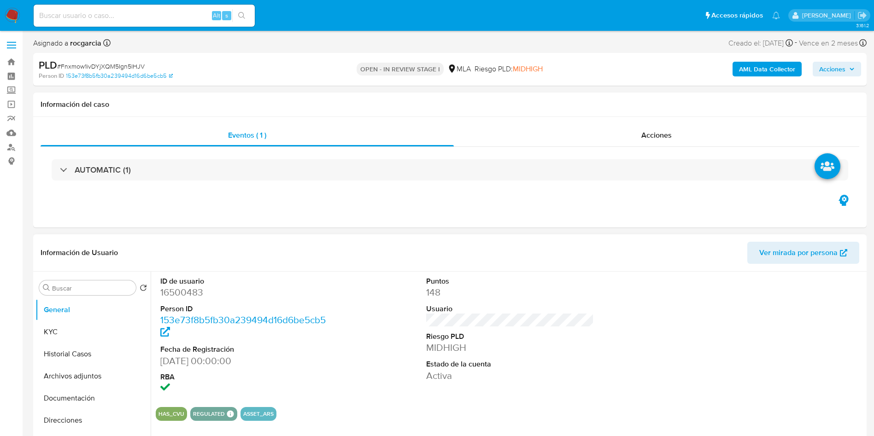
scroll to position [207, 0]
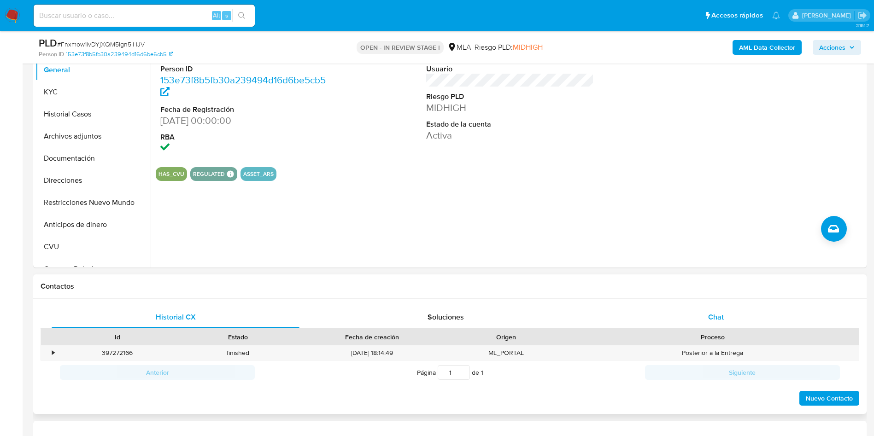
click at [589, 290] on div "Chat" at bounding box center [716, 317] width 248 height 22
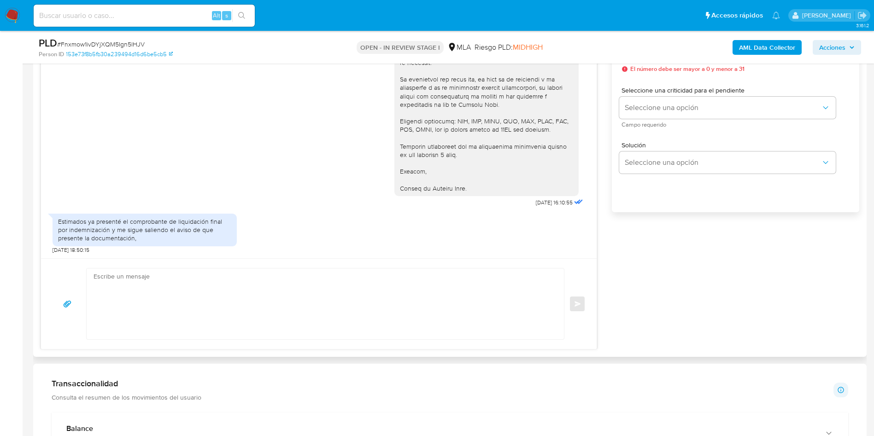
scroll to position [553, 0]
click at [211, 290] on textarea at bounding box center [322, 303] width 459 height 71
type textarea "e"
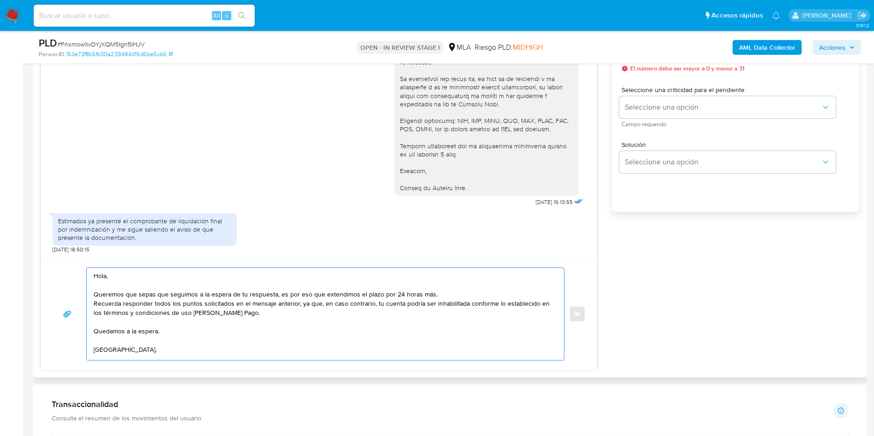
click at [210, 290] on textarea "Hola, Queremos que sepas que seguimos a la espera de tu respuesta, es por eso q…" at bounding box center [322, 314] width 459 height 92
click at [192, 284] on textarea "Hola, Queremos que sepas que seguimos a la espera de tu respuesta, es por eso q…" at bounding box center [322, 314] width 459 height 92
click at [178, 278] on textarea "Hola, Queremos que sepas que seguimos a la espera de tu respuesta, es por eso q…" at bounding box center [322, 314] width 459 height 92
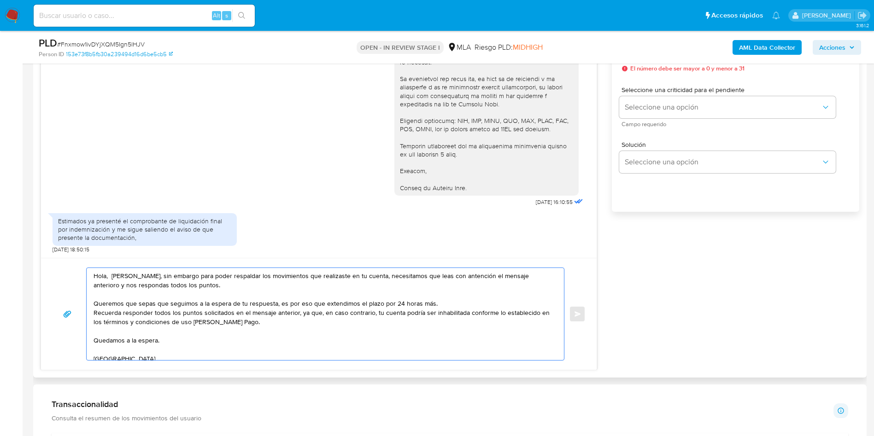
click at [178, 278] on textarea "Hola, Entendemos, sin embargo para poder respaldar los movimientos que realizas…" at bounding box center [322, 314] width 459 height 92
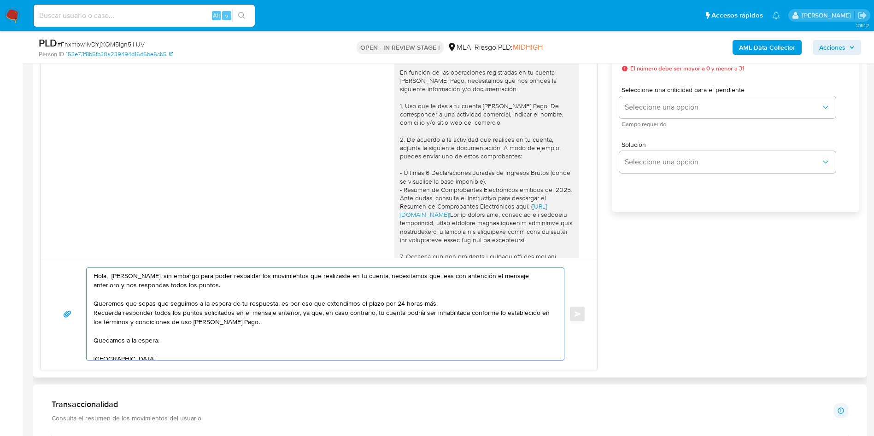
scroll to position [700, 0]
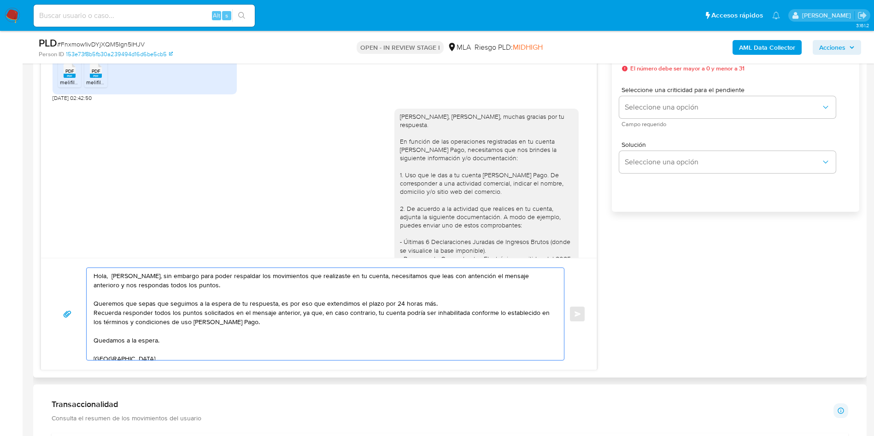
click at [113, 278] on textarea "Hola, Entendemos, sin embargo para poder respaldar los movimientos que realizas…" at bounding box center [322, 314] width 459 height 92
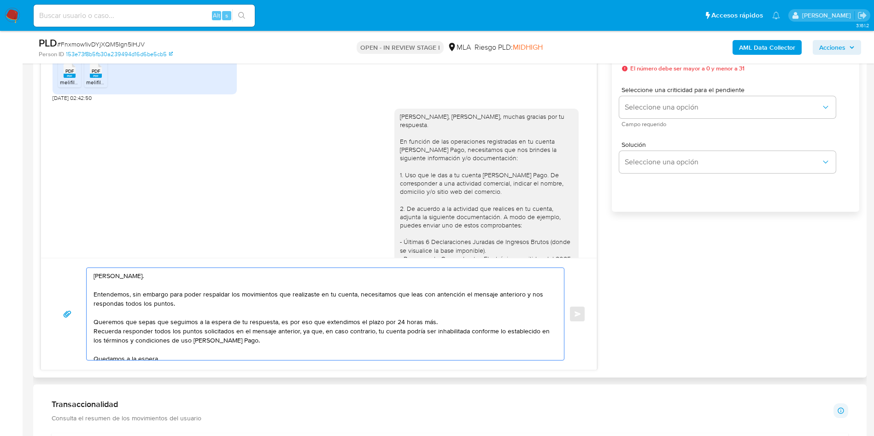
drag, startPoint x: 157, startPoint y: 298, endPoint x: 228, endPoint y: 293, distance: 71.5
click at [228, 290] on textarea "Hola, Jorge. Entendemos, sin embargo para poder respaldar los movimientos que r…" at bounding box center [322, 314] width 459 height 92
drag, startPoint x: 151, startPoint y: 294, endPoint x: 147, endPoint y: 298, distance: 5.3
click at [147, 290] on textarea "Hola, Jorge. Entendemos, sin embargo para poder respaldar los movimientos que r…" at bounding box center [322, 314] width 459 height 92
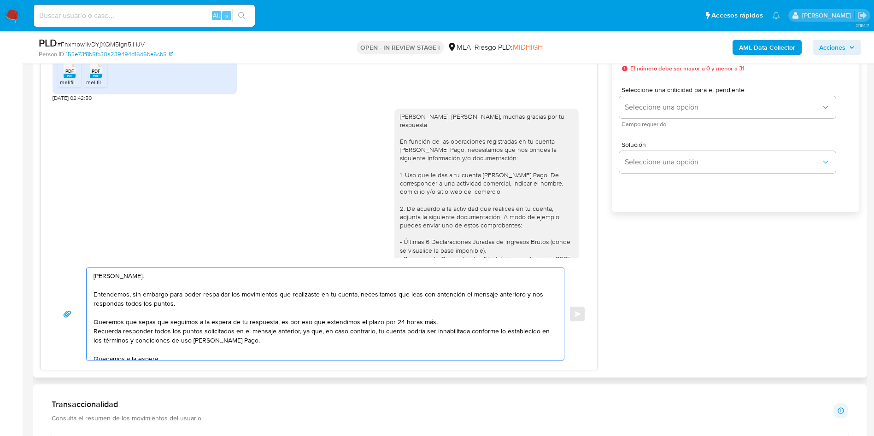
click at [145, 290] on textarea "Hola, Jorge. Entendemos, sin embargo para poder respaldar los movimientos que r…" at bounding box center [322, 314] width 459 height 92
click at [164, 290] on textarea "Hola, Jorge. Entendemos, sin embargo para poder respaldar los movimientos que r…" at bounding box center [322, 314] width 459 height 92
click at [152, 290] on textarea "Hola, Jorge. Entendemos, sin embargo para poder respaldar los movimientos que r…" at bounding box center [322, 314] width 459 height 92
click at [0, 0] on lt-span "; sin embargo ," at bounding box center [0, 0] width 0 height 0
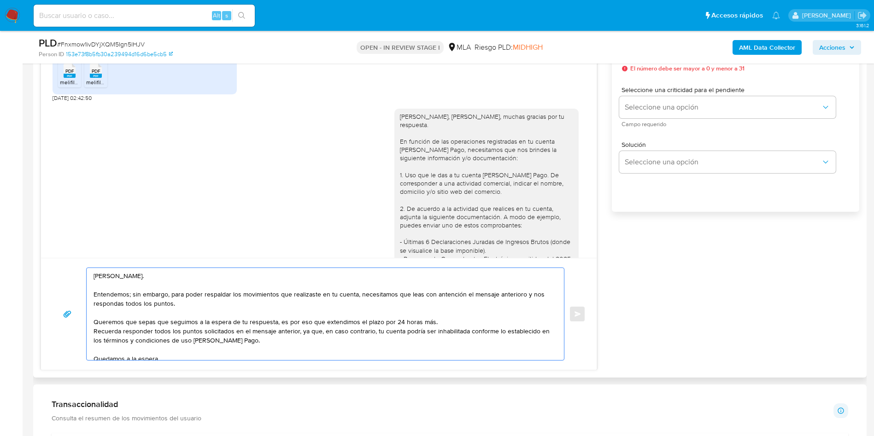
drag, startPoint x: 223, startPoint y: 297, endPoint x: 263, endPoint y: 297, distance: 40.1
click at [263, 290] on textarea "Hola, Jorge. Entendemos; sin embargo, para poder respaldar los movimientos que …" at bounding box center [322, 314] width 459 height 92
click at [444, 290] on textarea "Hola, Jorge. Entendemos; sin embargo, para poder respaldar los movimientos que …" at bounding box center [322, 314] width 459 height 92
click at [0, 0] on lt-em "atención" at bounding box center [0, 0] width 0 height 0
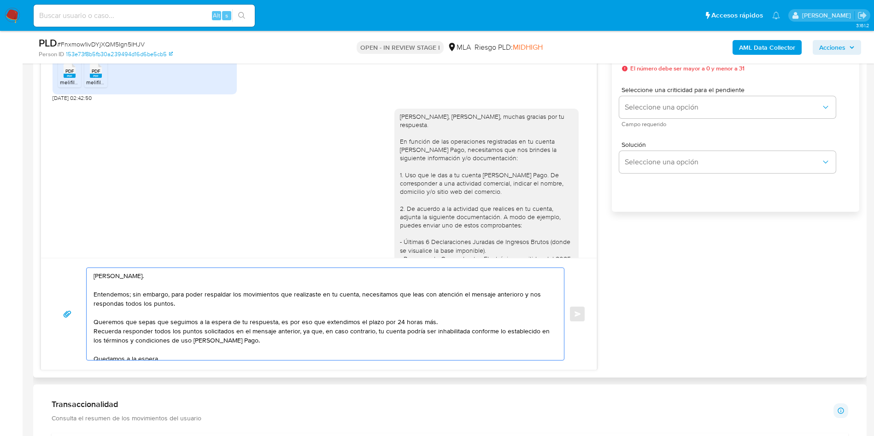
click at [506, 290] on textarea "Hola, Jorge. Entendemos; sin embargo, para poder respaldar los movimientos que …" at bounding box center [322, 314] width 459 height 92
click at [500, 290] on textarea "Hola, Jorge. Entendemos; sin embargo, para poder respaldar los movimientos que …" at bounding box center [322, 314] width 459 height 92
click at [0, 0] on lt-em "anterior" at bounding box center [0, 0] width 0 height 0
click at [209, 290] on textarea "Hola, Jorge. Entendemos; sin embargo, para poder respaldar los movimientos que …" at bounding box center [322, 314] width 459 height 92
click at [224, 290] on textarea "Hola, Jorge. Entendemos; sin embargo, para poder respaldar los movimientos que …" at bounding box center [322, 314] width 459 height 92
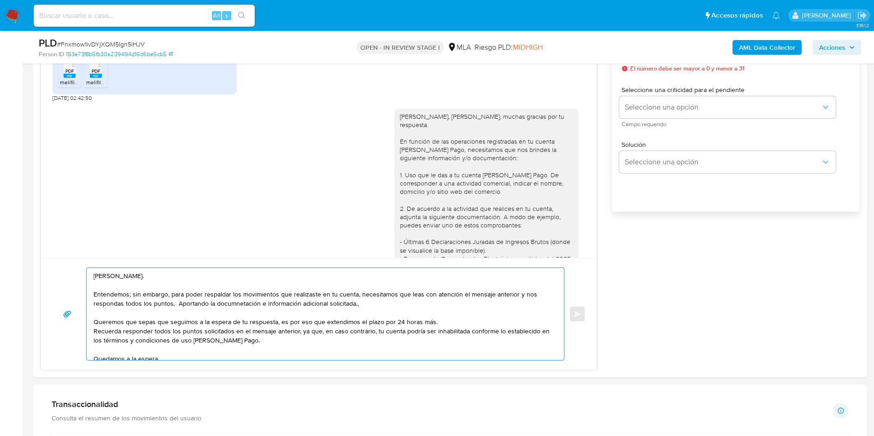
click at [0, 0] on lt-span "docum en tación" at bounding box center [0, 0] width 0 height 0
click at [375, 290] on textarea "Hola, Jorge. Entendemos; sin embargo, para poder respaldar los movimientos que …" at bounding box center [322, 314] width 459 height 92
click at [364, 290] on textarea "Hola, Jorge. Entendemos; sin embargo, para poder respaldar los movimientos que …" at bounding box center [322, 314] width 459 height 92
drag, startPoint x: 274, startPoint y: 324, endPoint x: 95, endPoint y: 324, distance: 179.2
click at [95, 290] on textarea "Hola, Jorge. Entendemos; sin embargo, para poder respaldar los movimientos que …" at bounding box center [322, 314] width 459 height 92
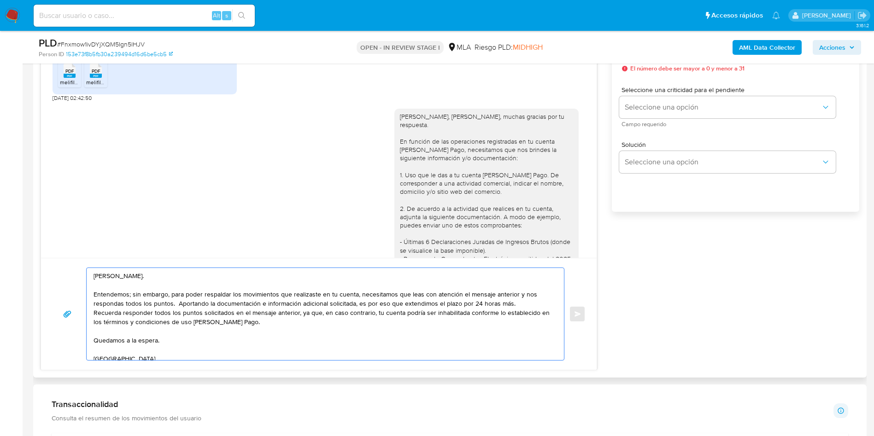
click at [517, 290] on textarea "Hola, Jorge. Entendemos; sin embargo, para poder respaldar los movimientos que …" at bounding box center [322, 314] width 459 height 92
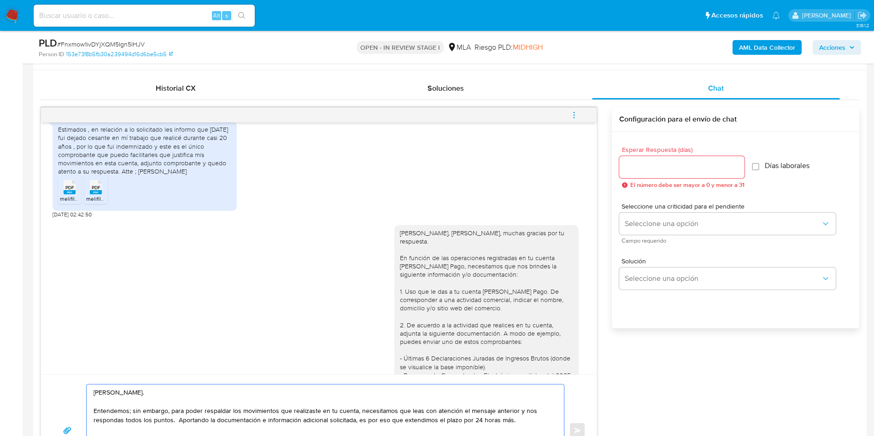
scroll to position [414, 0]
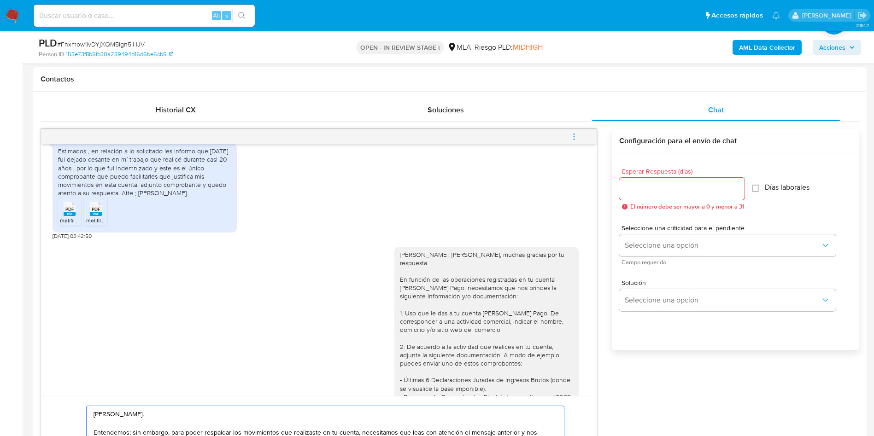
type textarea "Hola, Jorge. Entendemos; sin embargo, para poder respaldar los movimientos que …"
click at [589, 191] on input "Esperar Respuesta (días)" at bounding box center [681, 189] width 125 height 12
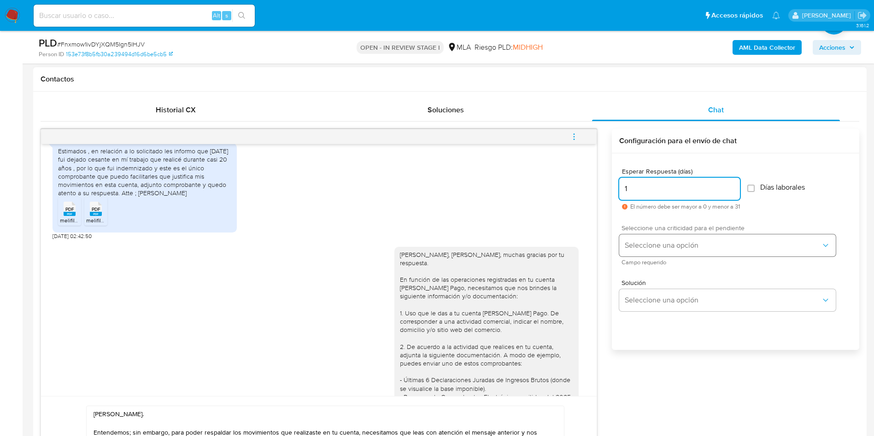
type input "1"
click at [589, 240] on button "Seleccione una opción" at bounding box center [727, 245] width 216 height 22
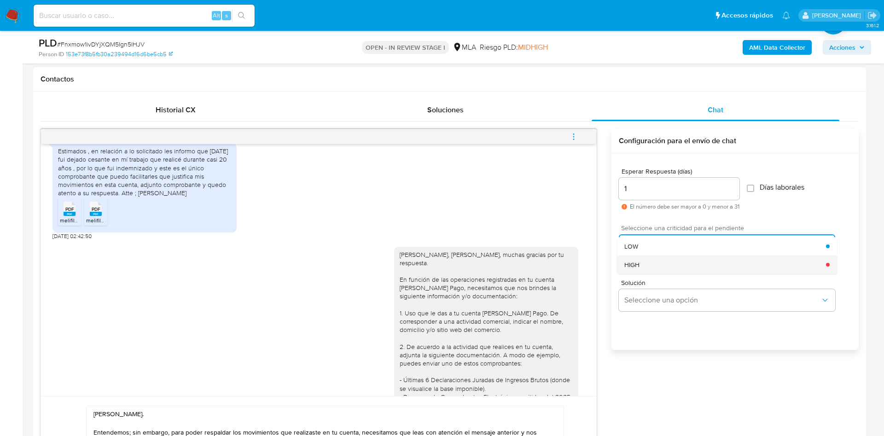
click at [589, 261] on div "HIGH" at bounding box center [726, 265] width 202 height 18
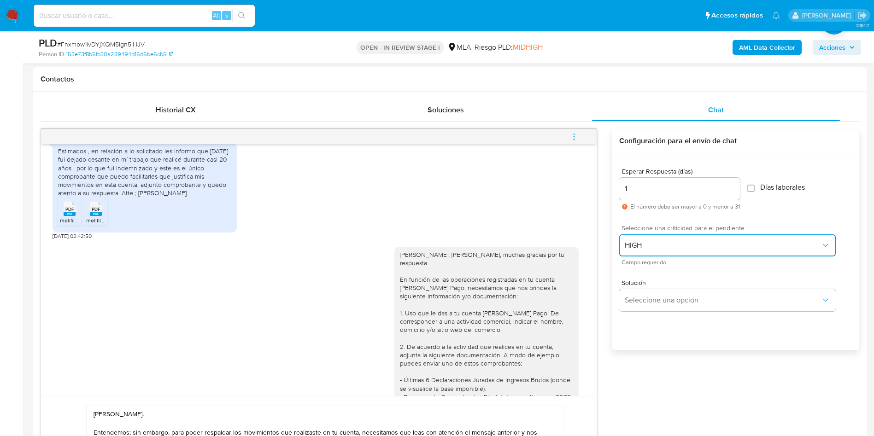
scroll to position [622, 0]
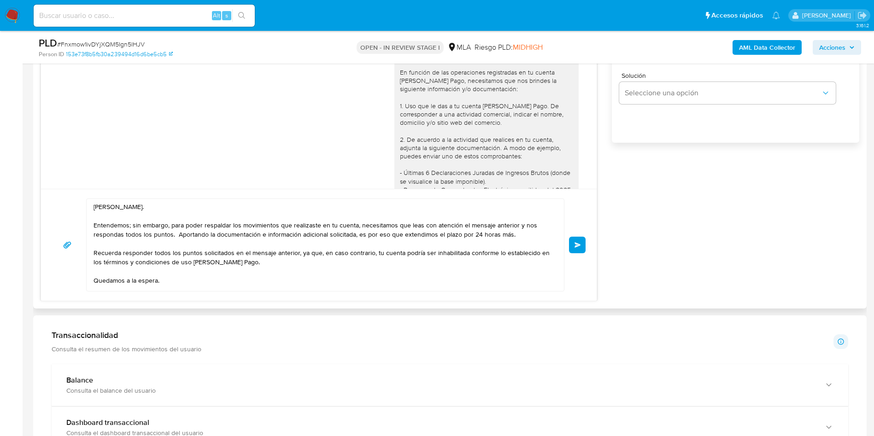
click at [584, 242] on button "Enviar" at bounding box center [577, 245] width 17 height 17
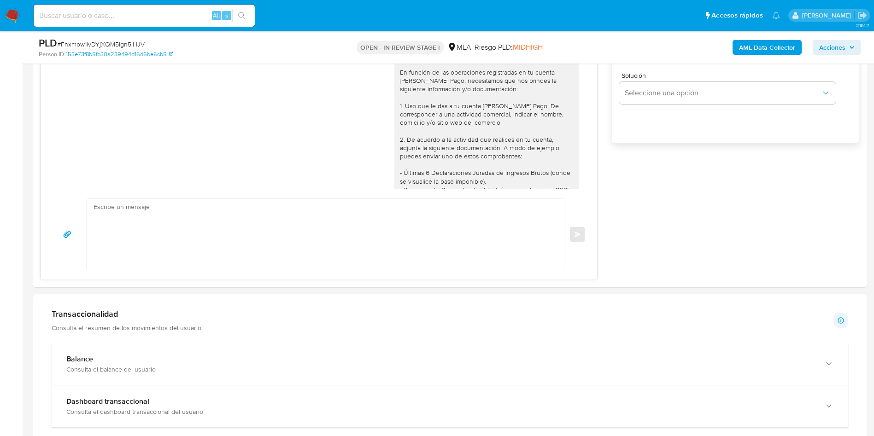
scroll to position [1301, 0]
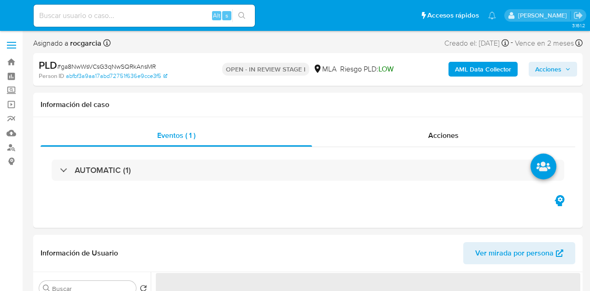
select select "10"
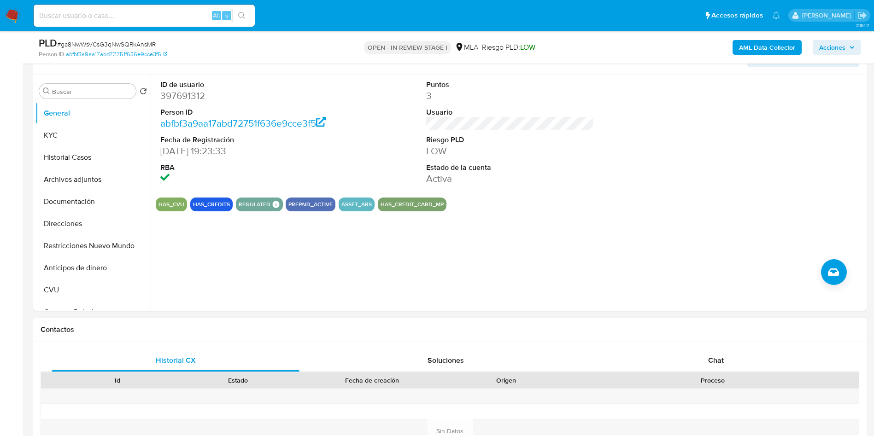
scroll to position [345, 0]
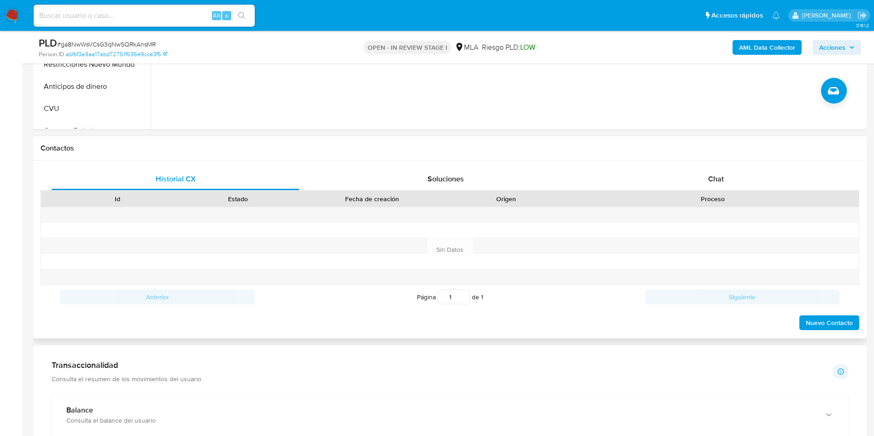
click at [589, 166] on div "Historial CX Soluciones Chat Id Estado Fecha de creación Origen Proceso Anterio…" at bounding box center [449, 250] width 833 height 178
click at [589, 175] on span "Chat" at bounding box center [716, 179] width 16 height 11
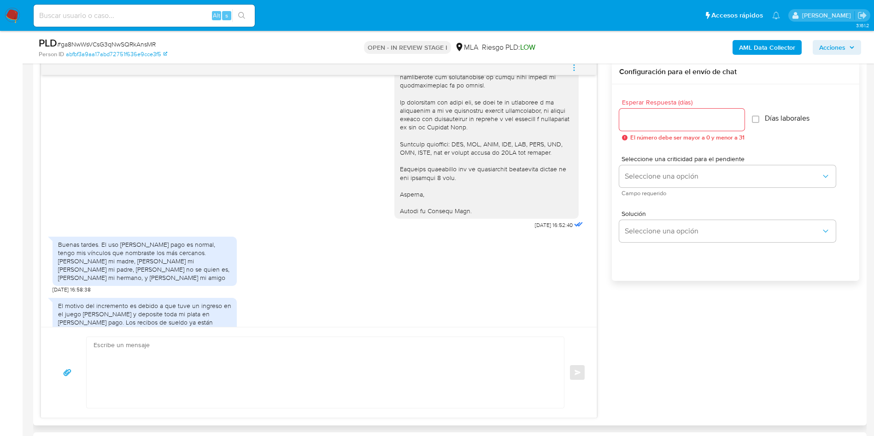
scroll to position [886, 0]
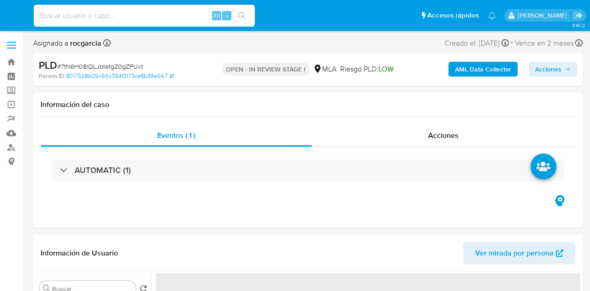
select select "10"
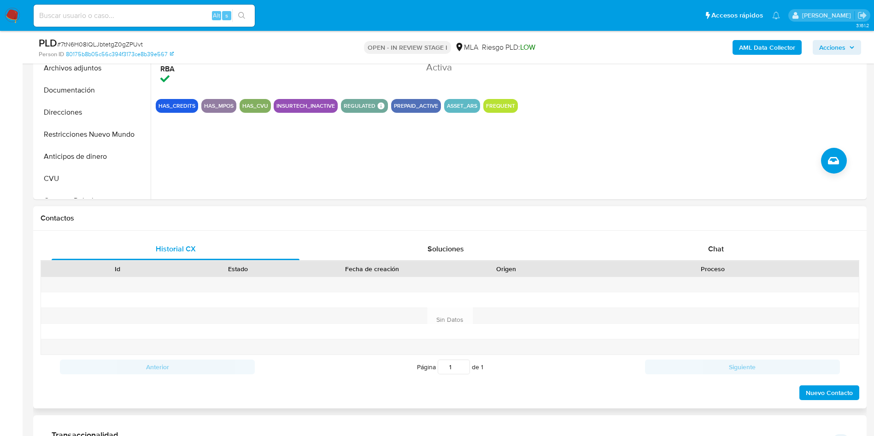
scroll to position [276, 0]
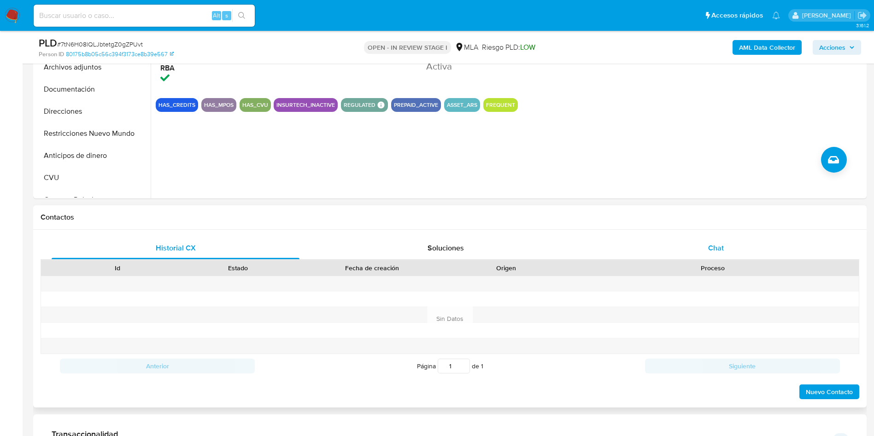
click at [589, 247] on span "Chat" at bounding box center [716, 248] width 16 height 11
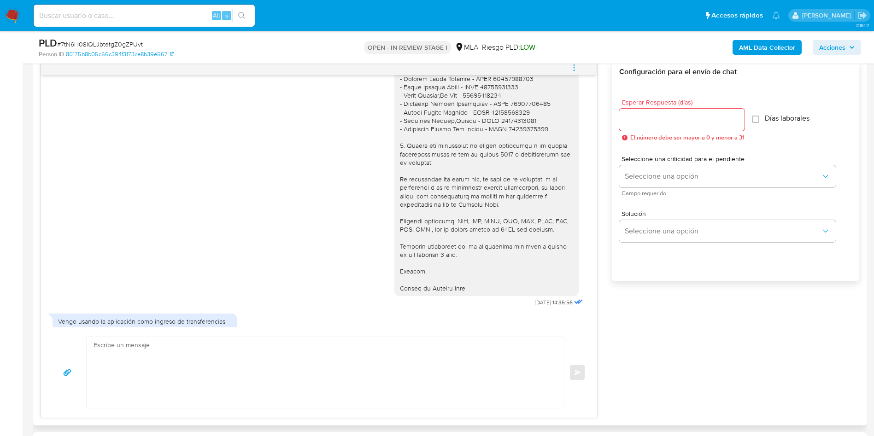
scroll to position [1055, 0]
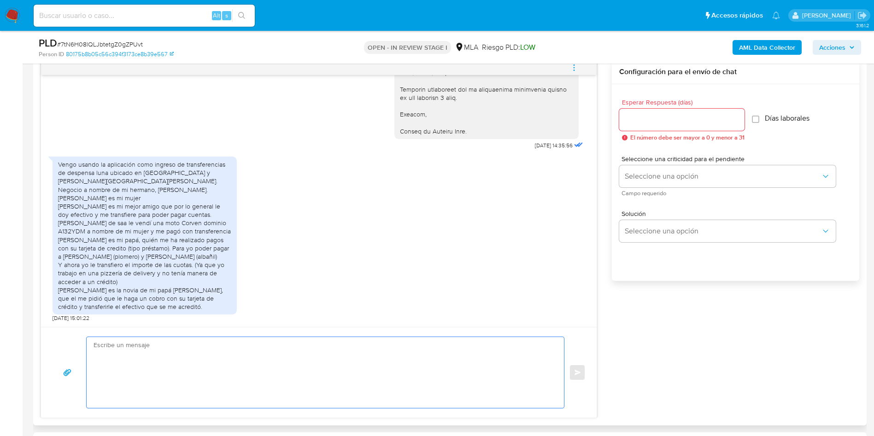
click at [183, 290] on textarea at bounding box center [322, 372] width 459 height 71
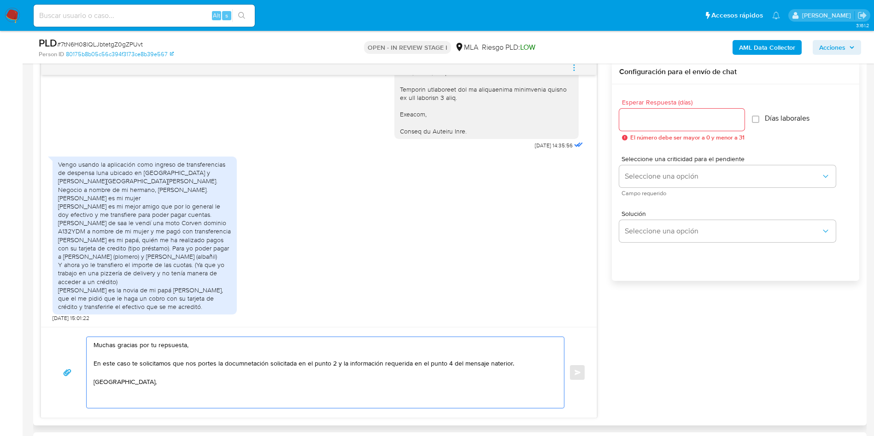
click at [171, 290] on textarea "Muchas gracias por tu repsuesta, En este caso te solicitamos que nos portes la …" at bounding box center [322, 372] width 459 height 71
click at [0, 0] on lt-span "re sp uesta" at bounding box center [0, 0] width 0 height 0
click at [236, 290] on textarea "Muchas gracias por tu respuesta, En este caso te solicitamos que nos portes la …" at bounding box center [322, 372] width 459 height 71
click at [261, 290] on textarea "Muchas gracias por tu respuesta, En este caso te solicitamos que nos portes la …" at bounding box center [322, 372] width 459 height 71
click at [0, 0] on lt-span "docum en tación" at bounding box center [0, 0] width 0 height 0
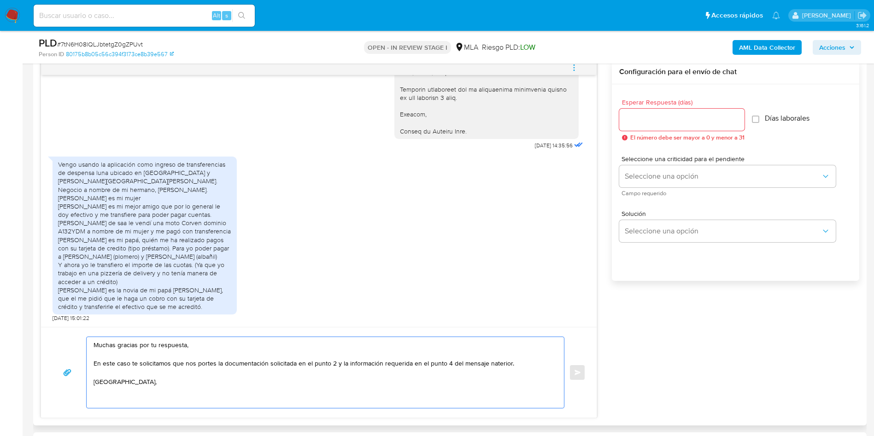
click at [497, 290] on textarea "Muchas gracias por tu respuesta, En este caso te solicitamos que nos portes la …" at bounding box center [322, 372] width 459 height 71
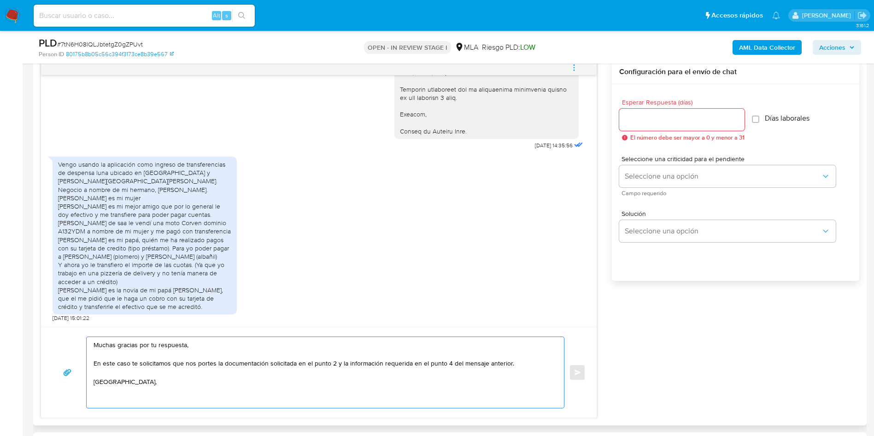
click at [535, 290] on textarea "Muchas gracias por tu respuesta, En este caso te solicitamos que nos portes la …" at bounding box center [322, 372] width 459 height 71
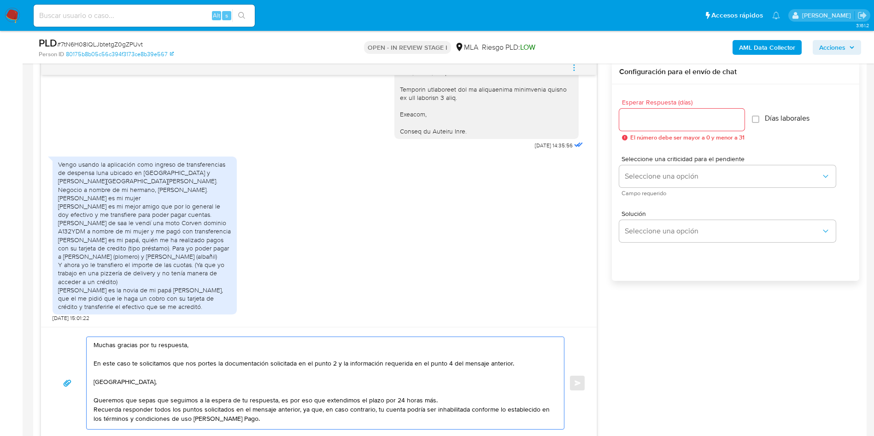
drag, startPoint x: 456, startPoint y: 402, endPoint x: 96, endPoint y: 383, distance: 360.6
click at [96, 290] on textarea "Muchas gracias por tu respuesta, En este caso te solicitamos que nos portes la …" at bounding box center [322, 383] width 459 height 92
drag, startPoint x: 273, startPoint y: 400, endPoint x: 88, endPoint y: 382, distance: 185.6
click at [89, 290] on div "Muchas gracias por tu respuesta, En este caso te solicitamos que nos portes la …" at bounding box center [323, 383] width 473 height 92
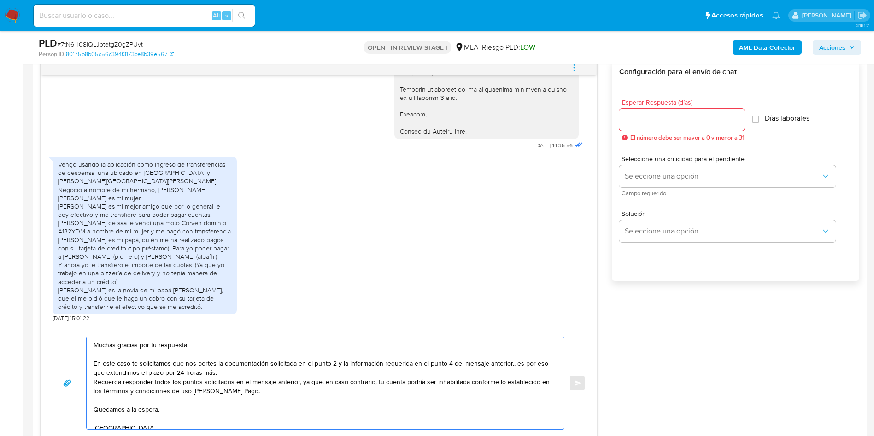
click at [222, 290] on textarea "Muchas gracias por tu respuesta, En este caso te solicitamos que nos portes la …" at bounding box center [322, 383] width 459 height 92
click at [223, 290] on textarea "Muchas gracias por tu respuesta, En este caso te solicitamos que nos portes la …" at bounding box center [322, 383] width 459 height 92
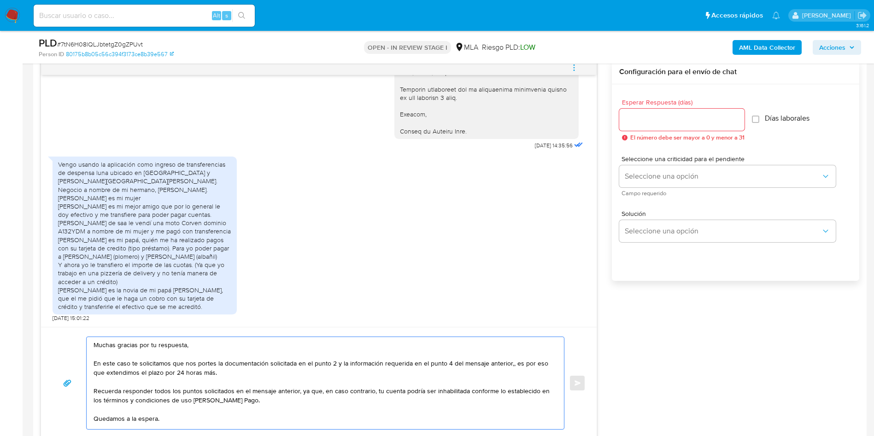
scroll to position [62, 0]
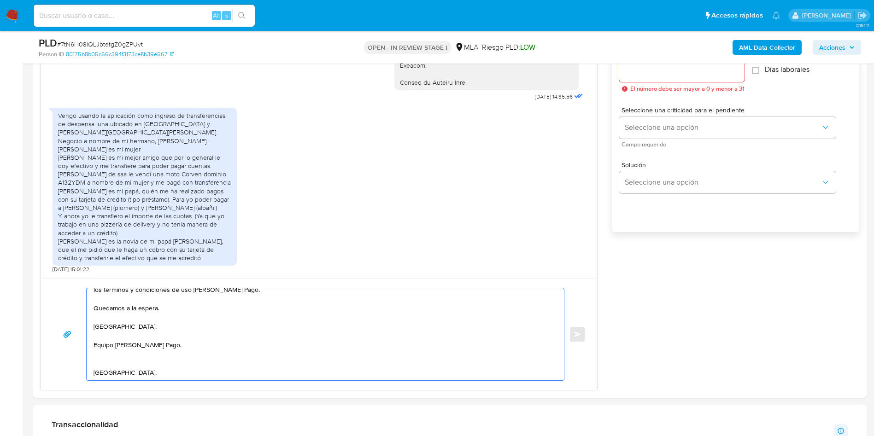
drag, startPoint x: 96, startPoint y: 391, endPoint x: 188, endPoint y: 431, distance: 100.9
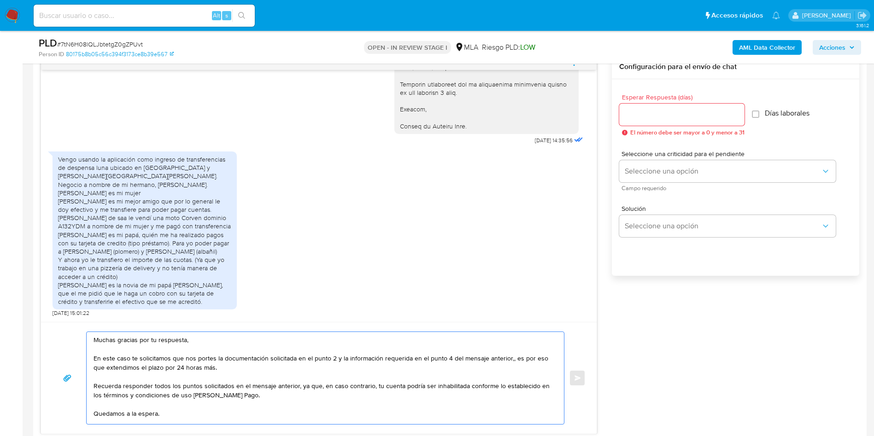
scroll to position [422, 0]
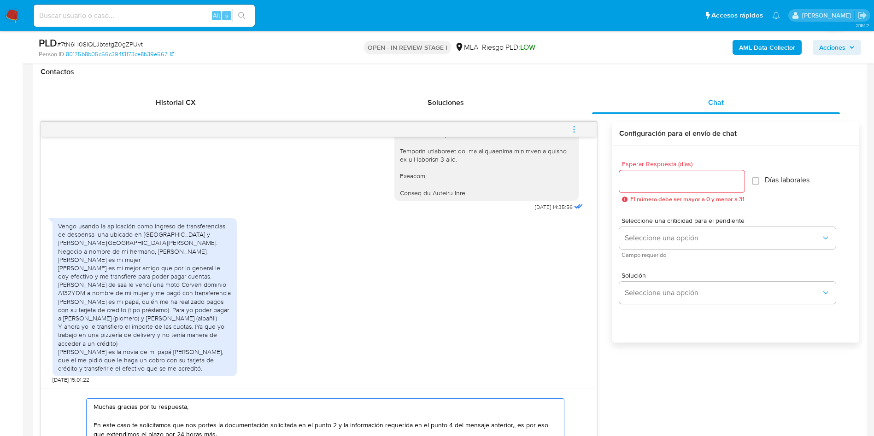
type textarea "Muchas gracias por tu respuesta, En este caso te solicitamos que nos portes la …"
click at [589, 177] on input "Esperar Respuesta (días)" at bounding box center [681, 181] width 125 height 12
type input "1"
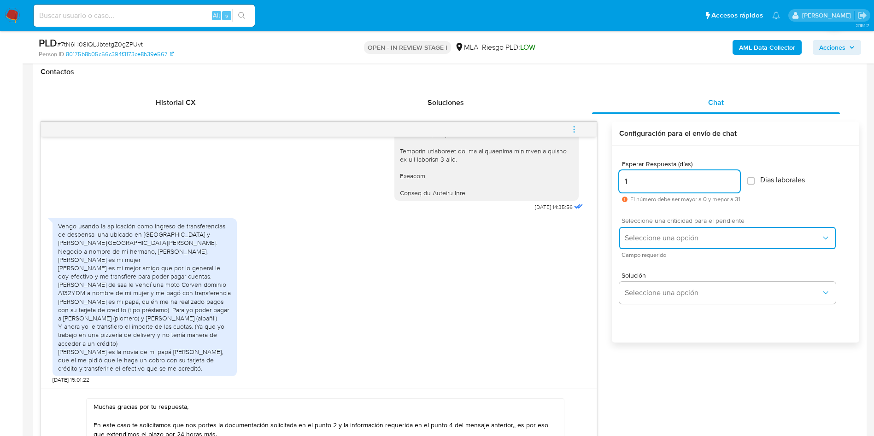
click at [589, 232] on button "Seleccione una opción" at bounding box center [727, 238] width 216 height 22
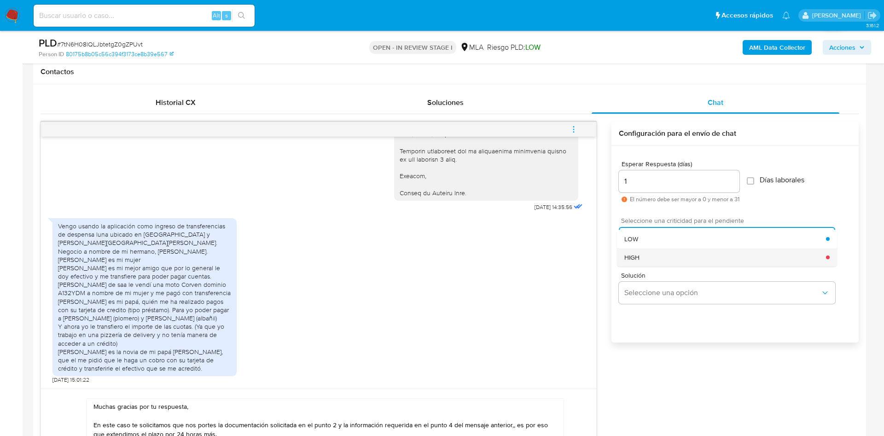
click at [589, 257] on div "HIGH" at bounding box center [726, 257] width 202 height 18
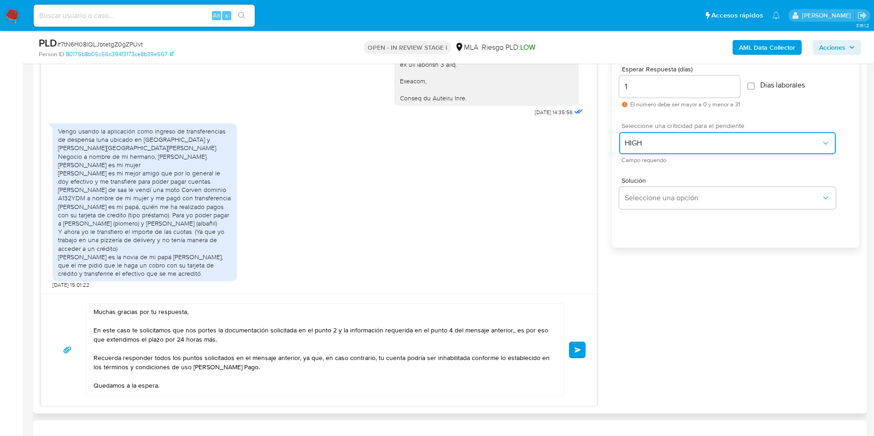
scroll to position [560, 0]
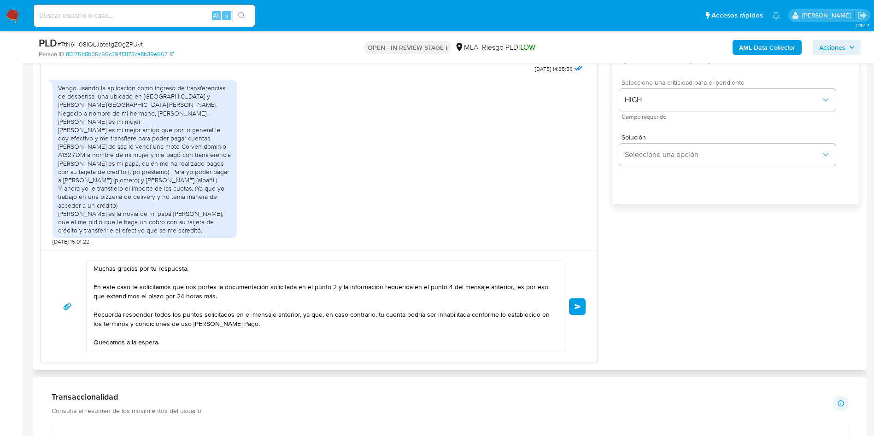
click at [575, 290] on button "Enviar" at bounding box center [577, 306] width 17 height 17
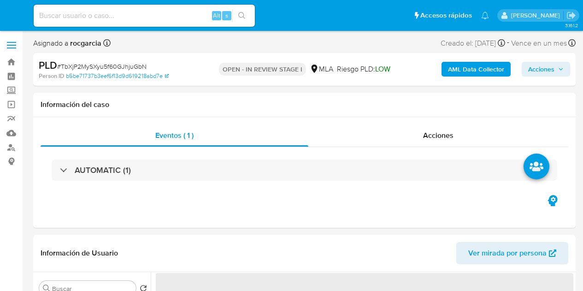
select select "10"
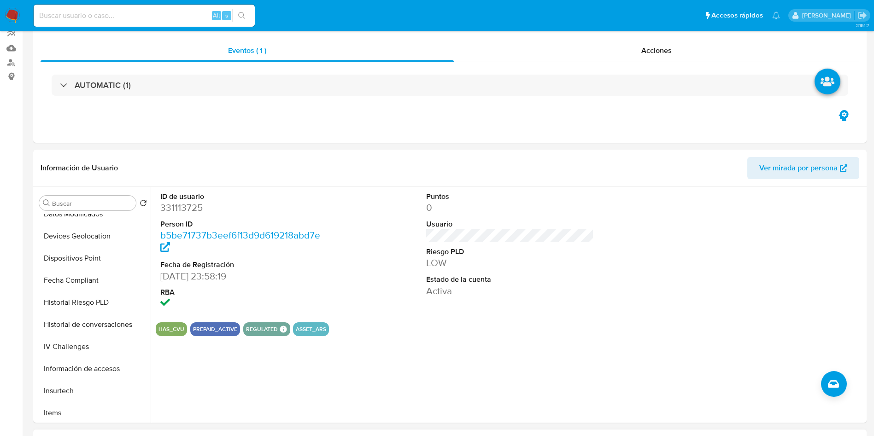
scroll to position [276, 0]
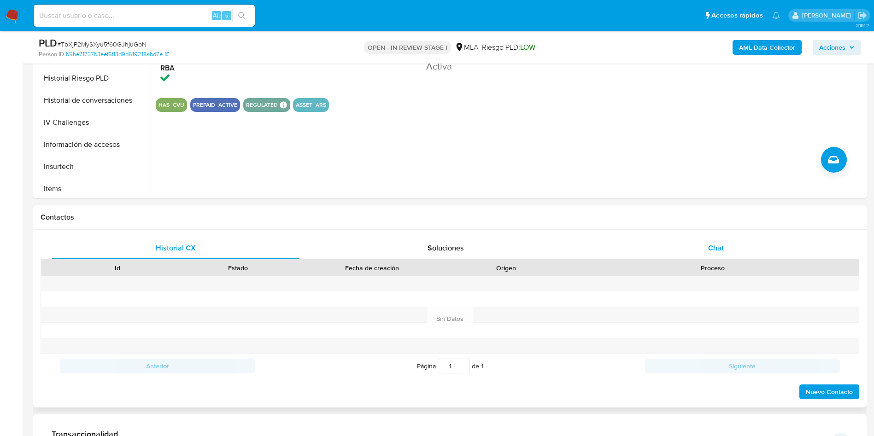
click at [582, 249] on div "Chat" at bounding box center [716, 248] width 248 height 22
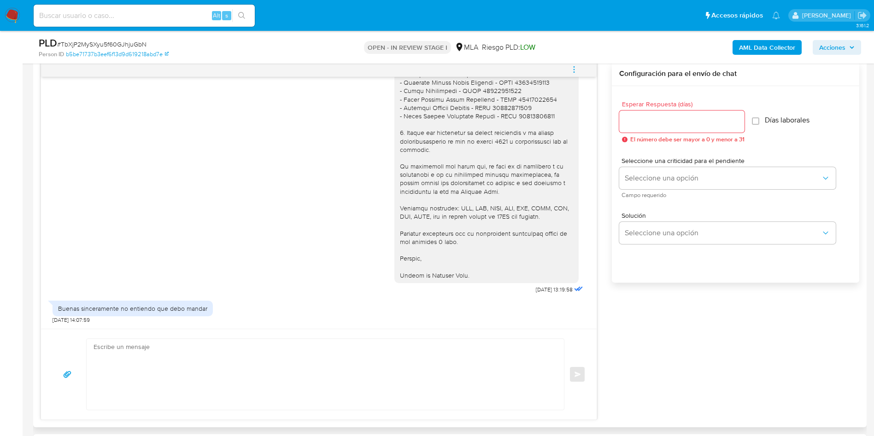
scroll to position [553, 0]
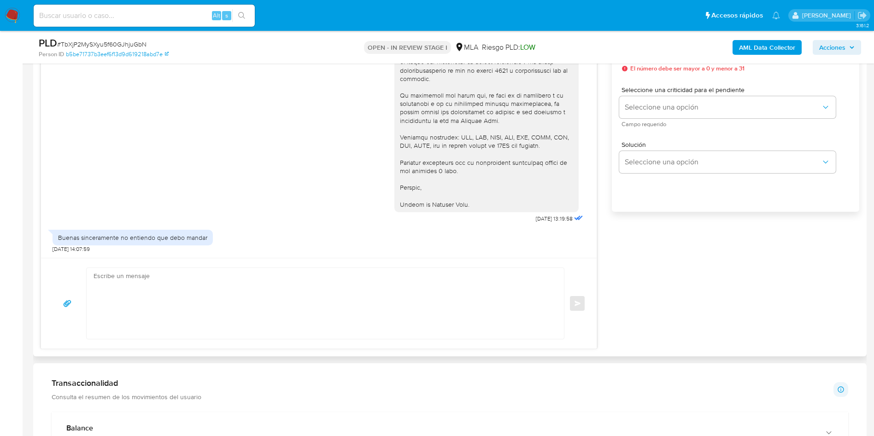
click at [300, 290] on textarea at bounding box center [322, 303] width 459 height 71
type textarea "T"
type textarea "b"
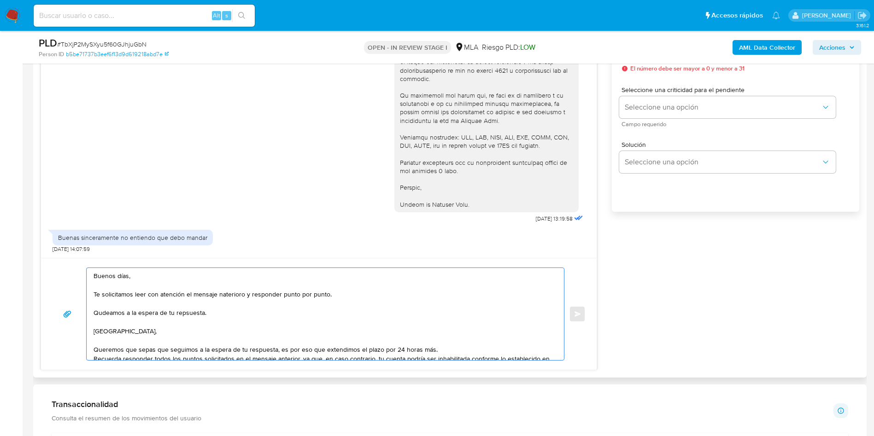
drag, startPoint x: 441, startPoint y: 349, endPoint x: 88, endPoint y: 309, distance: 354.9
click at [88, 290] on div "Buenos días, Te solicitamos leer con atención el mensaje naterioro y responder …" at bounding box center [323, 314] width 473 height 92
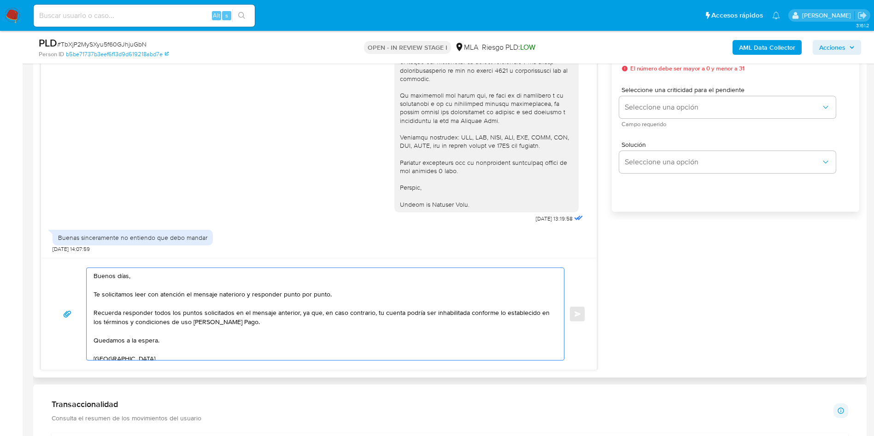
click at [239, 290] on textarea "Buenos días, Te solicitamos leer con atención el mensaje naterioro y responder …" at bounding box center [322, 314] width 459 height 92
click at [234, 290] on textarea "Buenos días, Te solicitamos leer con atención el mensaje naterioro y responder …" at bounding box center [322, 314] width 459 height 92
click at [207, 290] on textarea "Buenos días, Te solicitamos leer con atención el mensaje anterior y responder p…" at bounding box center [322, 314] width 459 height 92
drag, startPoint x: 99, startPoint y: 298, endPoint x: 142, endPoint y: 296, distance: 43.4
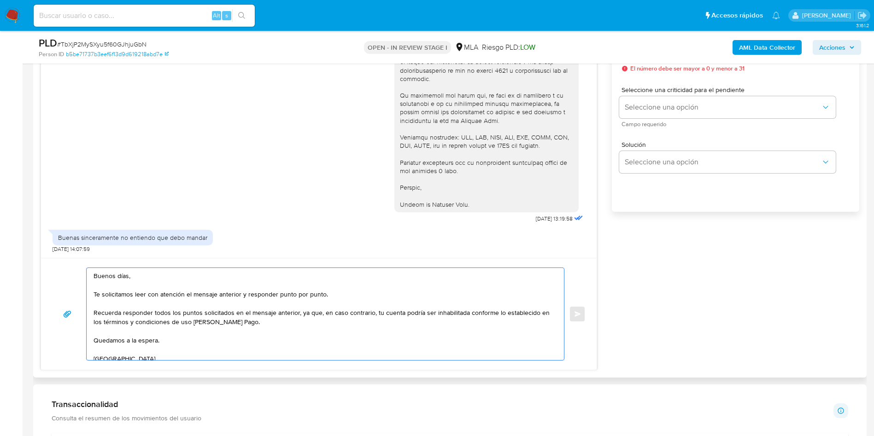
click at [142, 290] on textarea "Buenos días, Te solicitamos leer con atención el mensaje anterior y responder p…" at bounding box center [322, 314] width 459 height 92
click at [272, 290] on textarea "Buenos días, Te solicitamos leer con atención el mensaje anterior y responder p…" at bounding box center [322, 314] width 459 height 92
drag, startPoint x: 137, startPoint y: 310, endPoint x: 216, endPoint y: 320, distance: 80.2
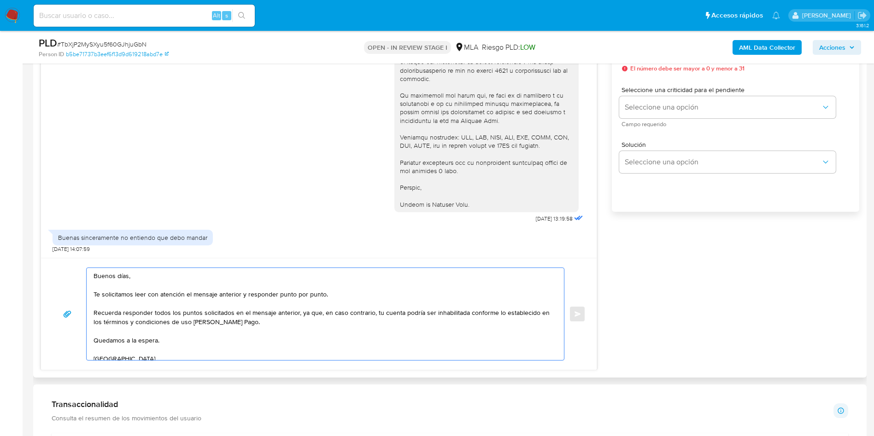
click at [216, 290] on textarea "Buenos días, Te solicitamos leer con atención el mensaje anterior y responder p…" at bounding box center [322, 314] width 459 height 92
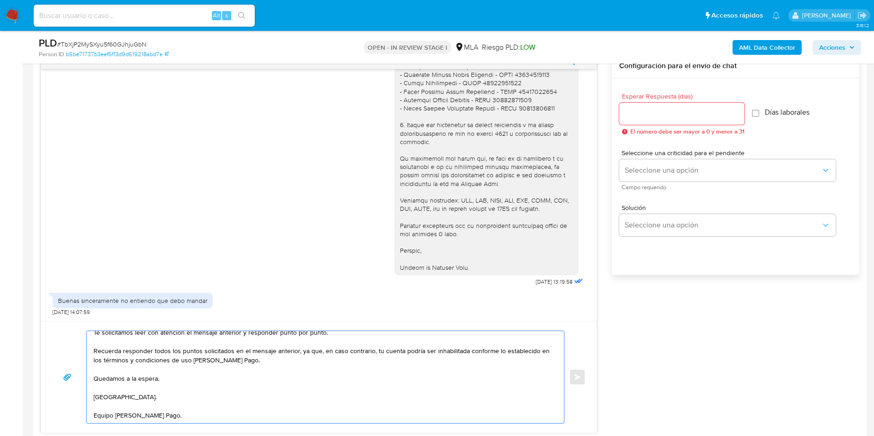
scroll to position [414, 0]
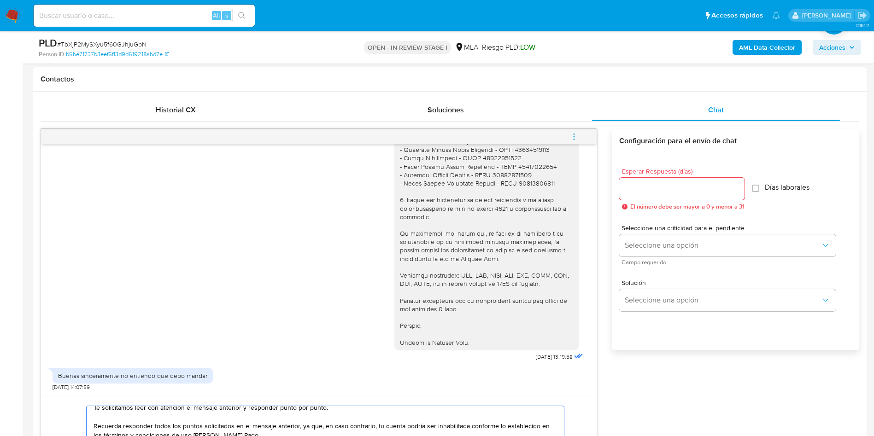
type textarea "Buenos días, Te solicitamos leer con atención el mensaje anterior y responder p…"
click at [582, 184] on input "Esperar Respuesta (días)" at bounding box center [681, 189] width 125 height 12
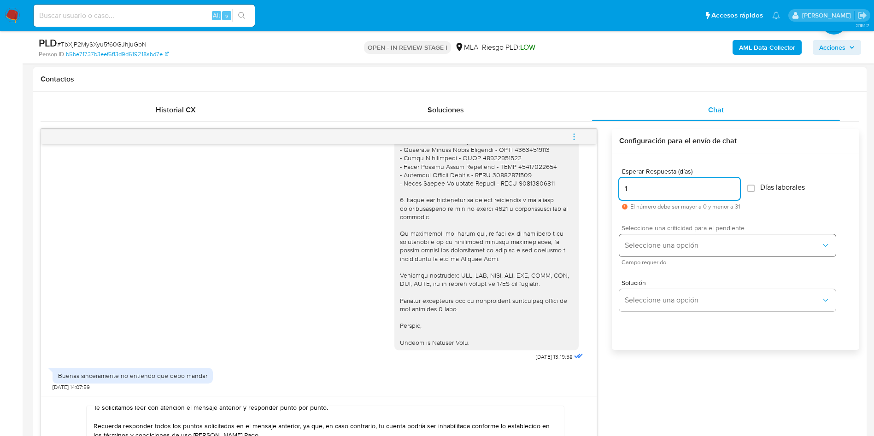
type input "1"
click at [582, 237] on button "Seleccione una opción" at bounding box center [727, 245] width 216 height 22
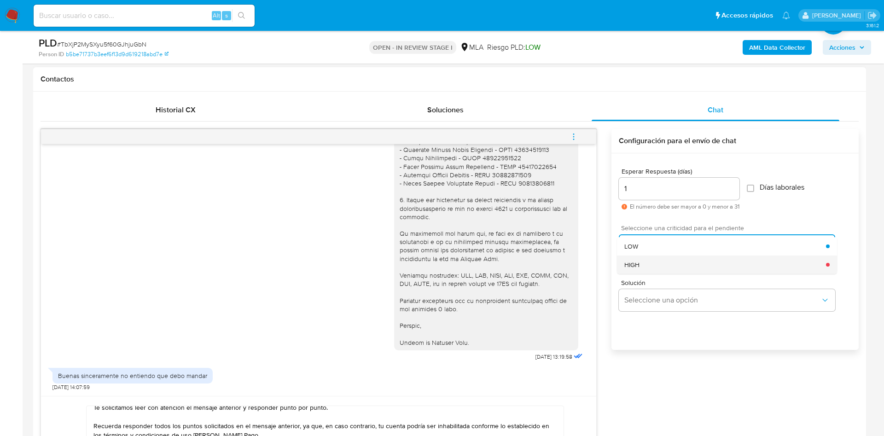
click at [582, 259] on div "HIGH" at bounding box center [726, 265] width 202 height 18
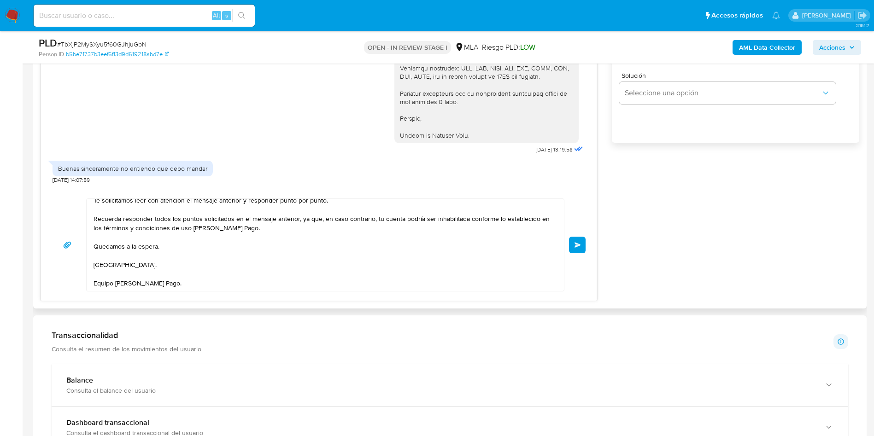
scroll to position [0, 0]
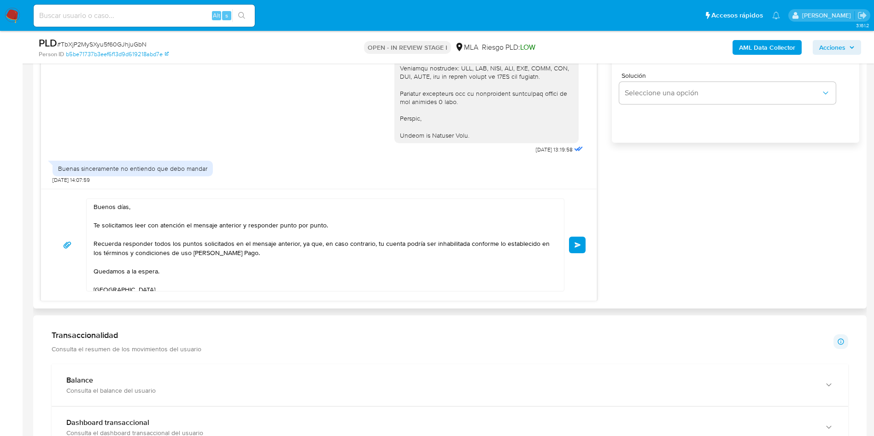
click at [577, 248] on button "Enviar" at bounding box center [577, 245] width 17 height 17
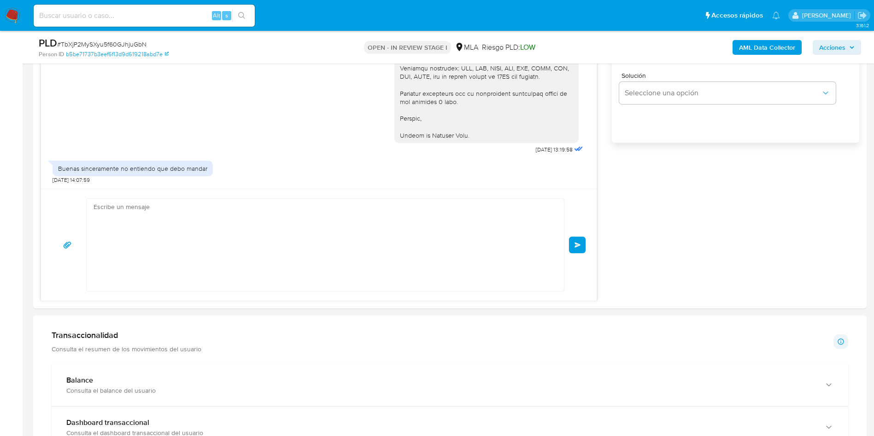
scroll to position [873, 0]
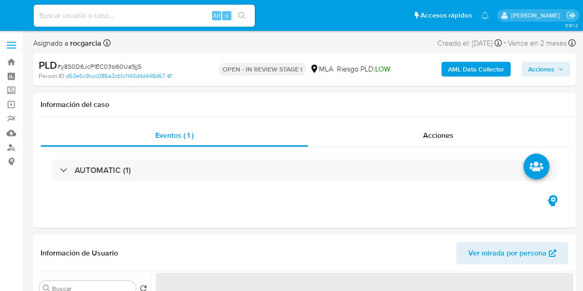
select select "10"
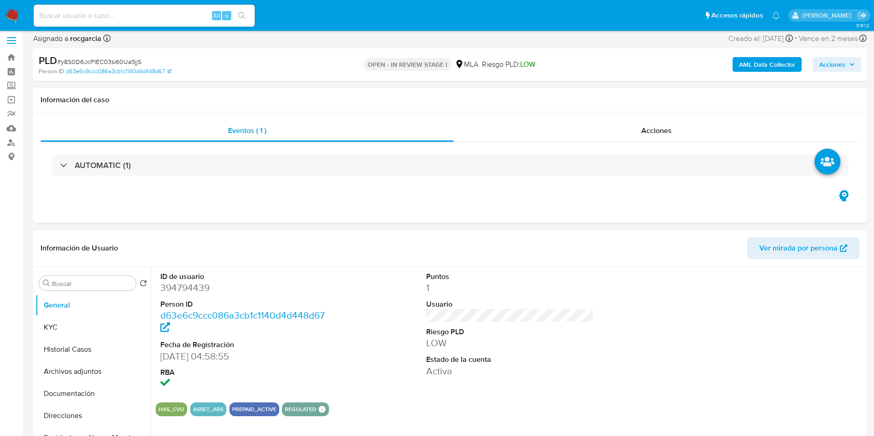
scroll to position [345, 0]
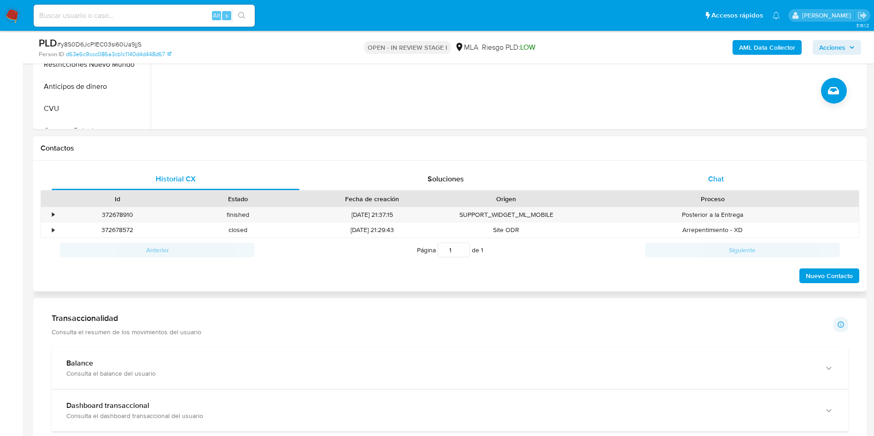
click at [582, 183] on div "Chat" at bounding box center [716, 179] width 248 height 22
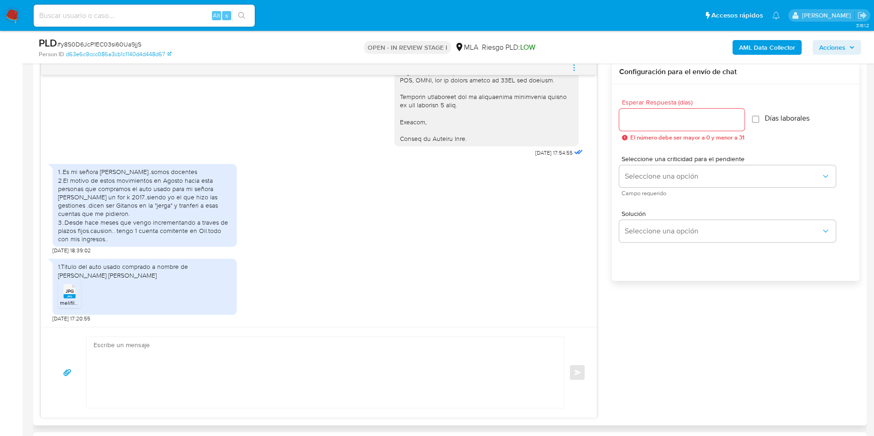
scroll to position [953, 0]
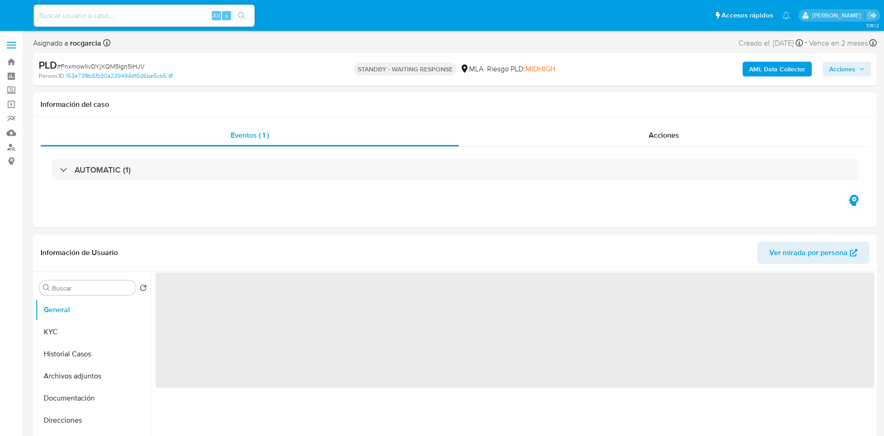
select select "10"
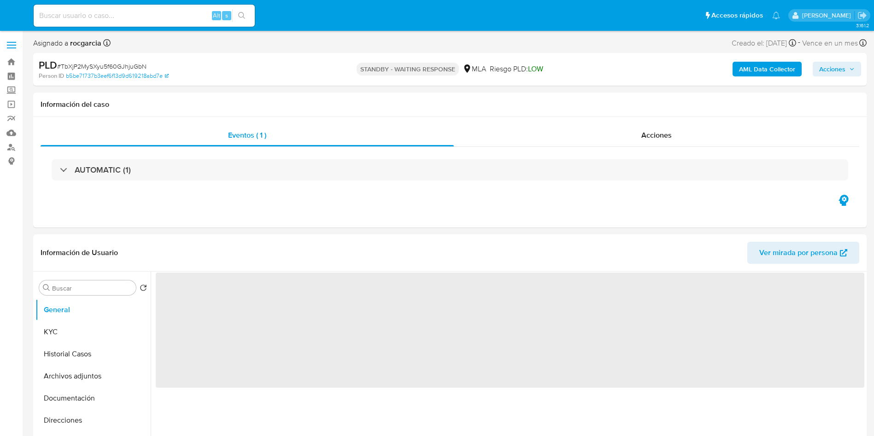
select select "10"
